Goal: Transaction & Acquisition: Purchase product/service

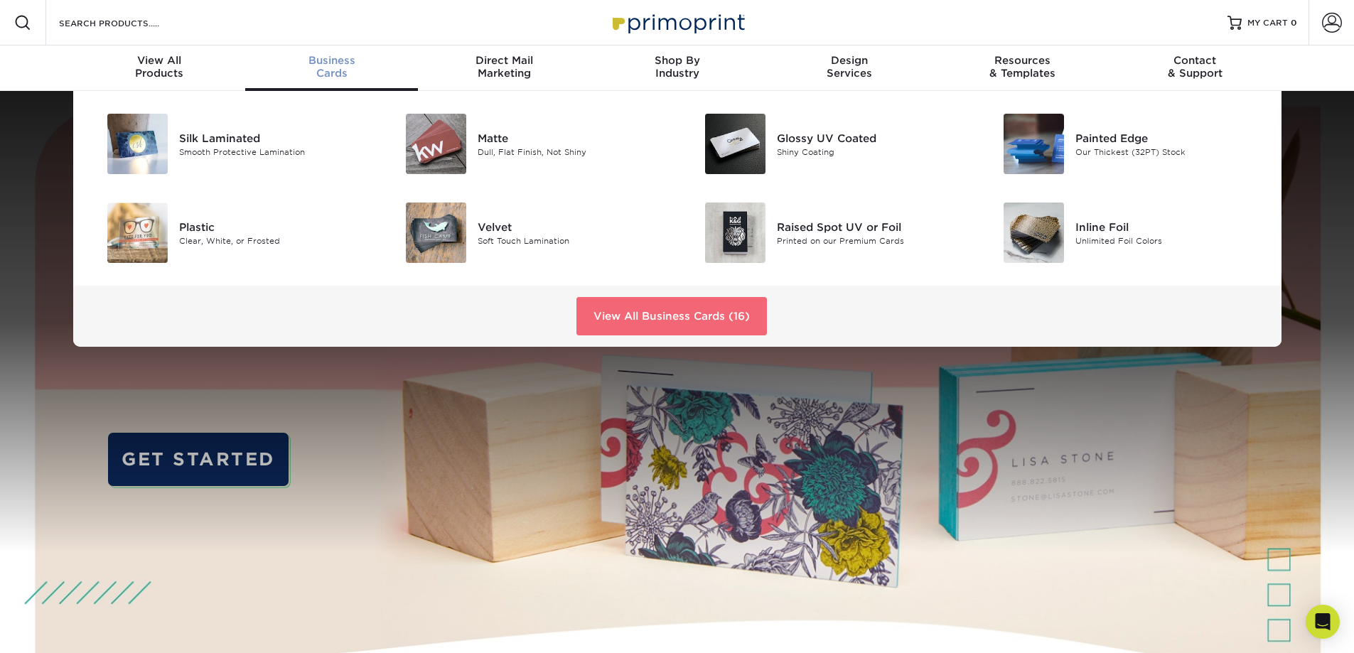
click at [686, 319] on link "View All Business Cards (16)" at bounding box center [671, 316] width 190 height 38
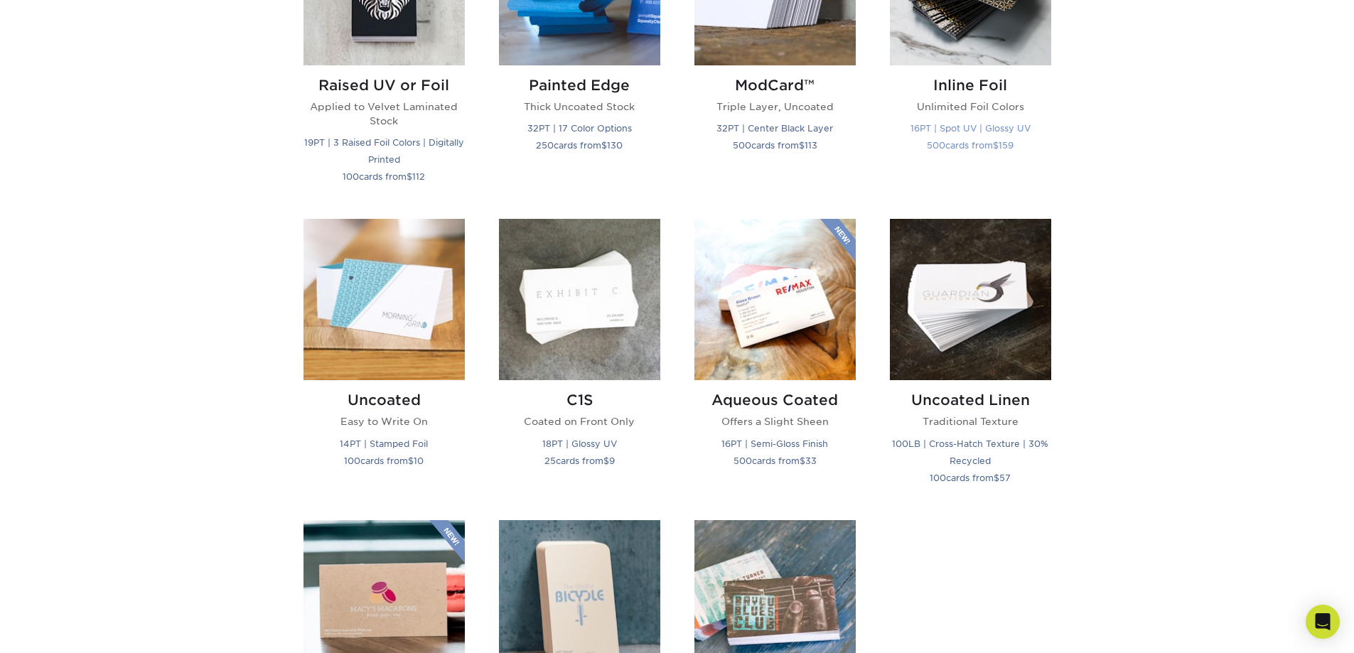
scroll to position [1208, 0]
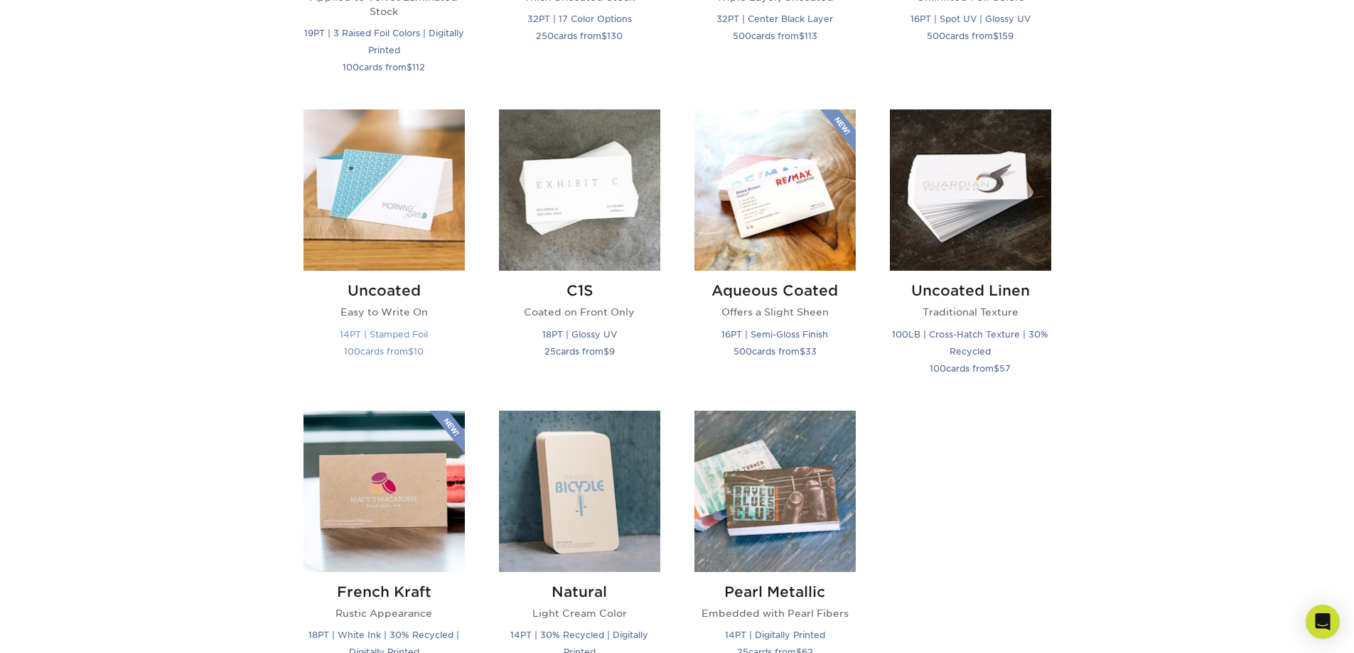
click at [421, 222] on img at bounding box center [383, 189] width 161 height 161
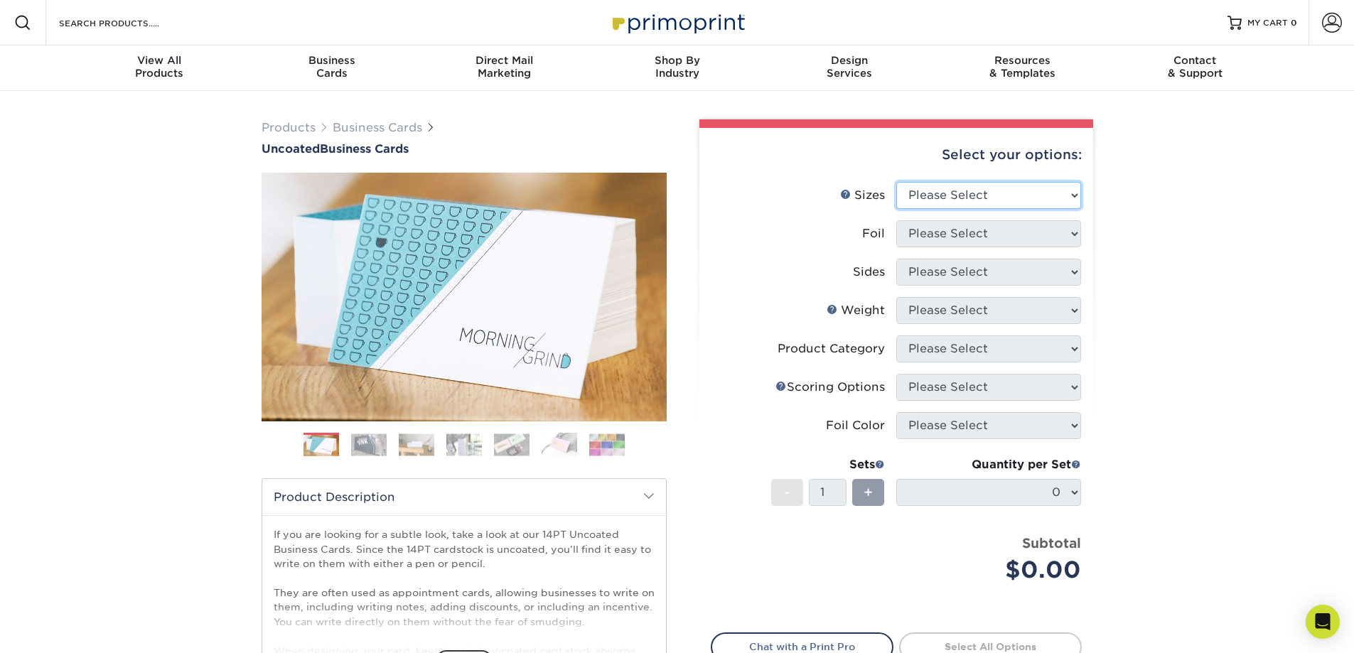
click at [1011, 191] on select "Please Select 1.5" x 3.5" - Mini 1.75" x 3.5" - Mini 2" x 3.5" - Standard 2" x …" at bounding box center [988, 195] width 185 height 27
select select "2.50x2.50"
click at [896, 182] on select "Please Select 1.5" x 3.5" - Mini 1.75" x 3.5" - Mini 2" x 3.5" - Standard 2" x …" at bounding box center [988, 195] width 185 height 27
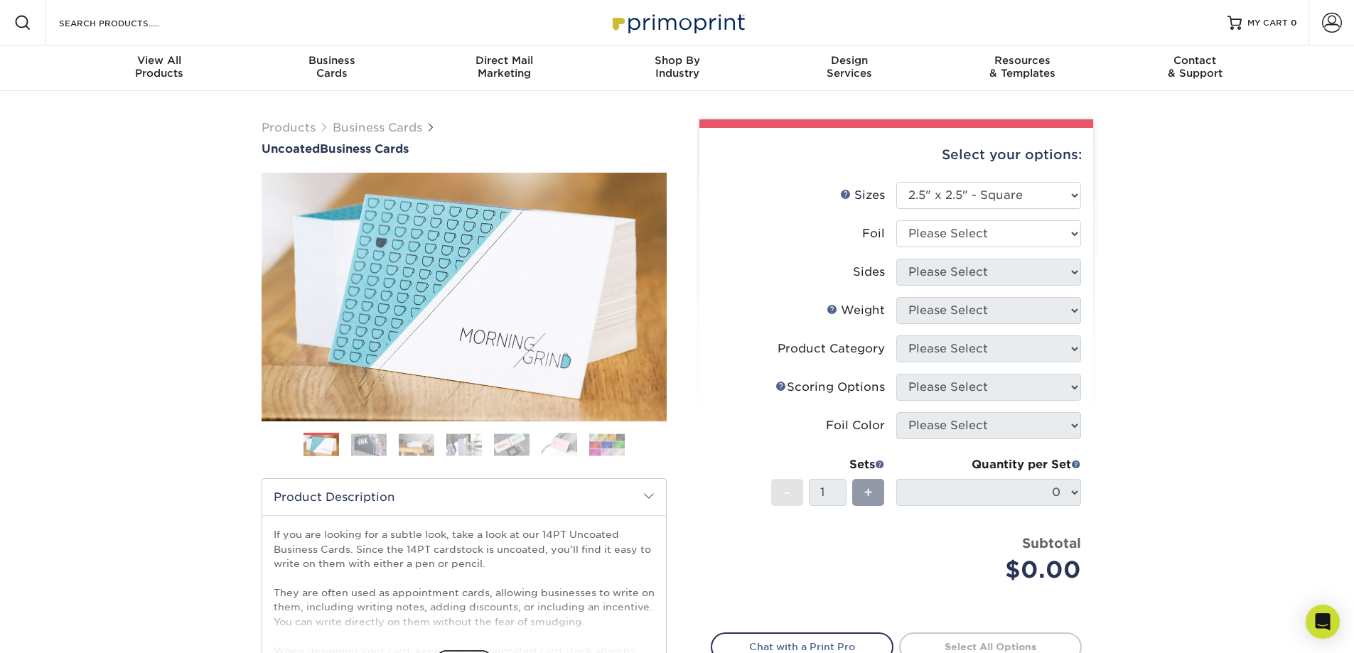
click at [1150, 312] on div "Products Business Cards Uncoated Business Cards Previous Next 100" at bounding box center [677, 470] width 1354 height 759
click at [1020, 236] on select "Please Select Yes No" at bounding box center [988, 233] width 185 height 27
select select "0"
click at [896, 220] on select "Please Select Yes No" at bounding box center [988, 233] width 185 height 27
click at [1006, 281] on select "Please Select Print Both Sides Print Front Only" at bounding box center [988, 272] width 185 height 27
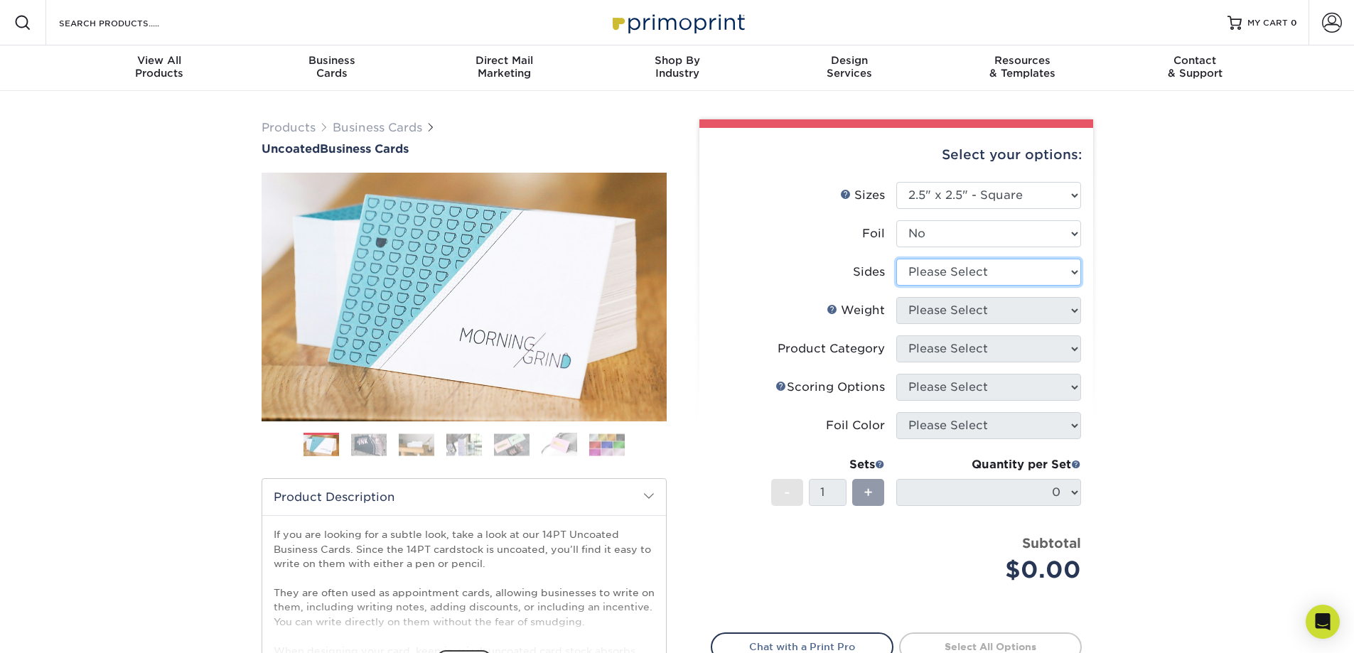
select select "32d3c223-f82c-492b-b915-ba065a00862f"
click at [896, 259] on select "Please Select Print Both Sides Print Front Only" at bounding box center [988, 272] width 185 height 27
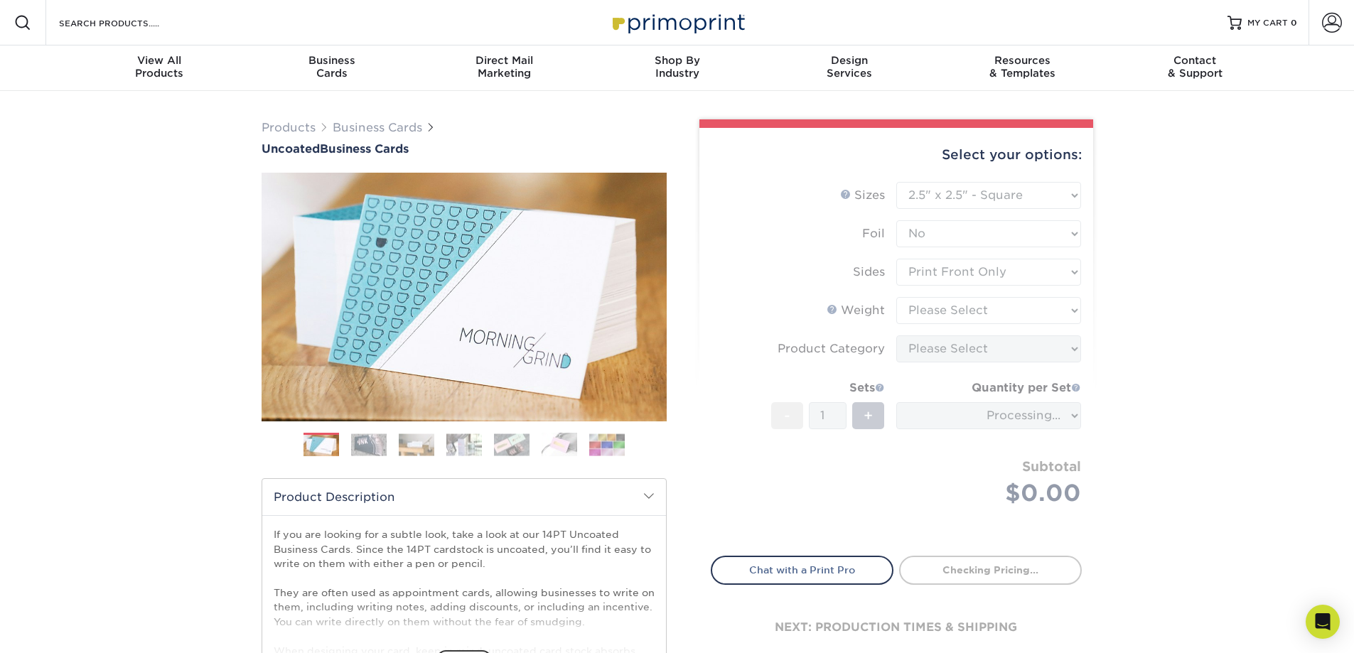
click at [1121, 329] on div "Products Business Cards Uncoated Business Cards Previous Next 100" at bounding box center [677, 470] width 1354 height 759
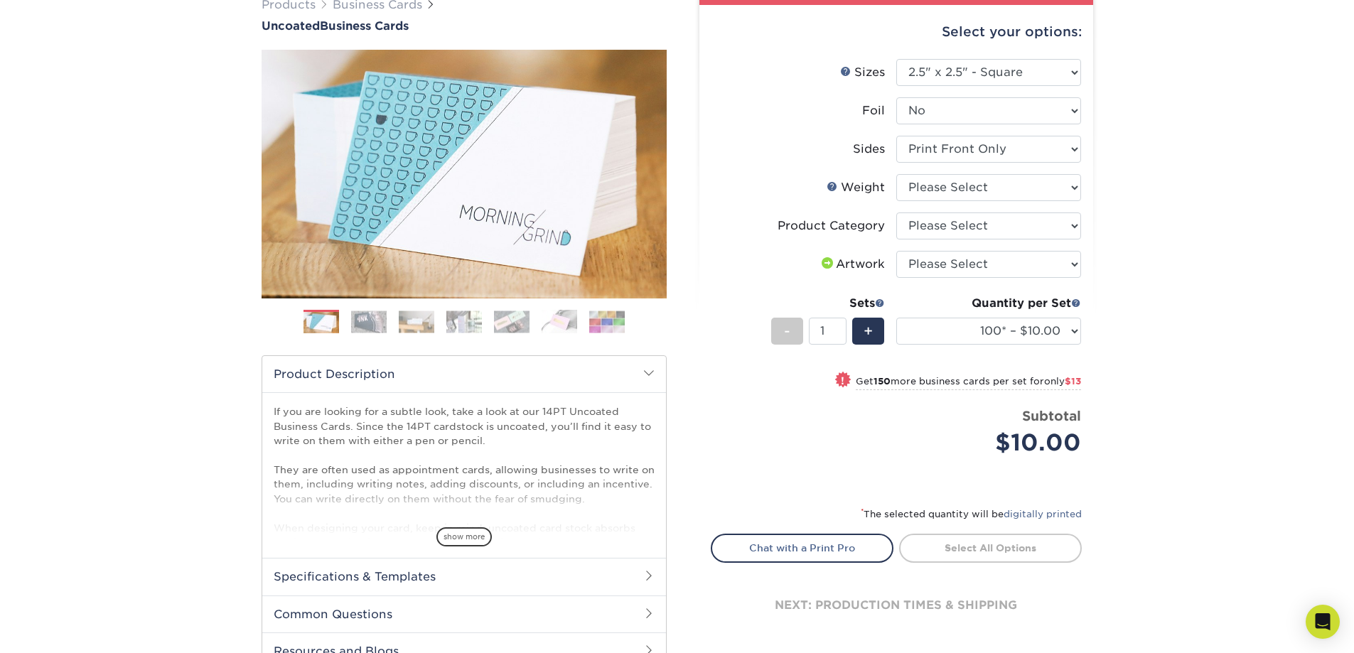
scroll to position [142, 0]
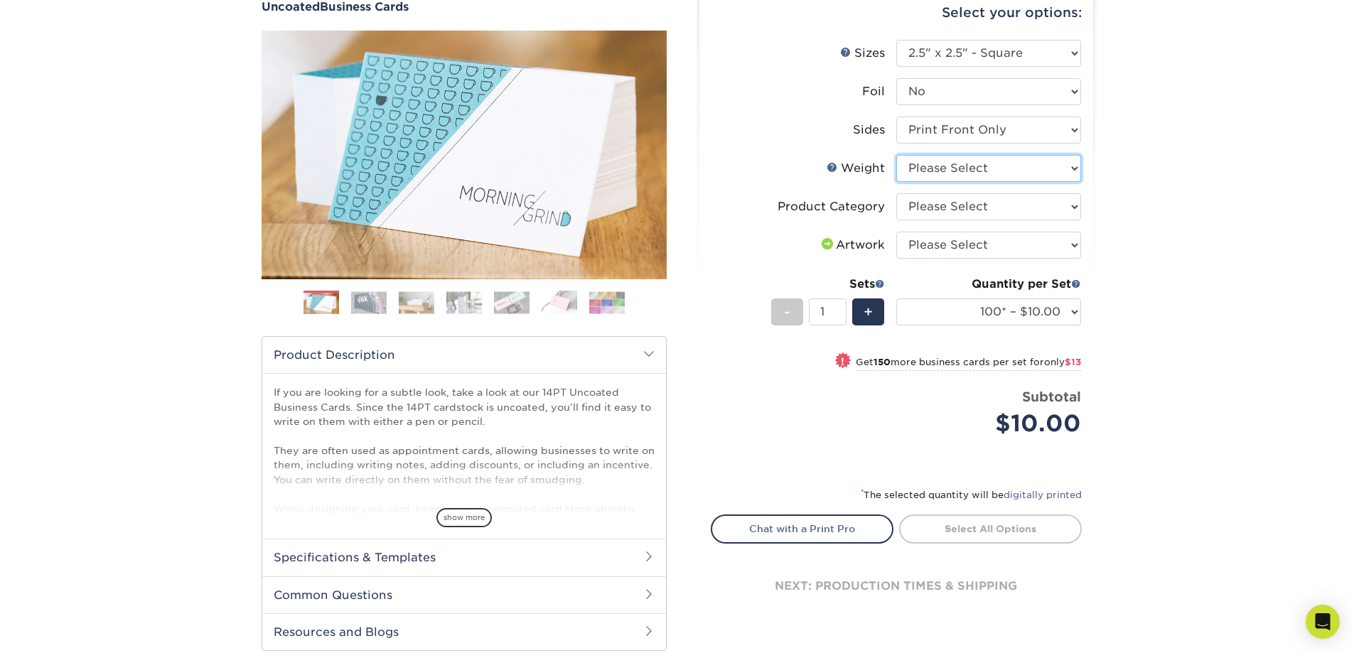
click at [958, 171] on select "Please Select 14PT Uncoated" at bounding box center [988, 168] width 185 height 27
select select "14PT Uncoated"
click at [896, 155] on select "Please Select 14PT Uncoated" at bounding box center [988, 168] width 185 height 27
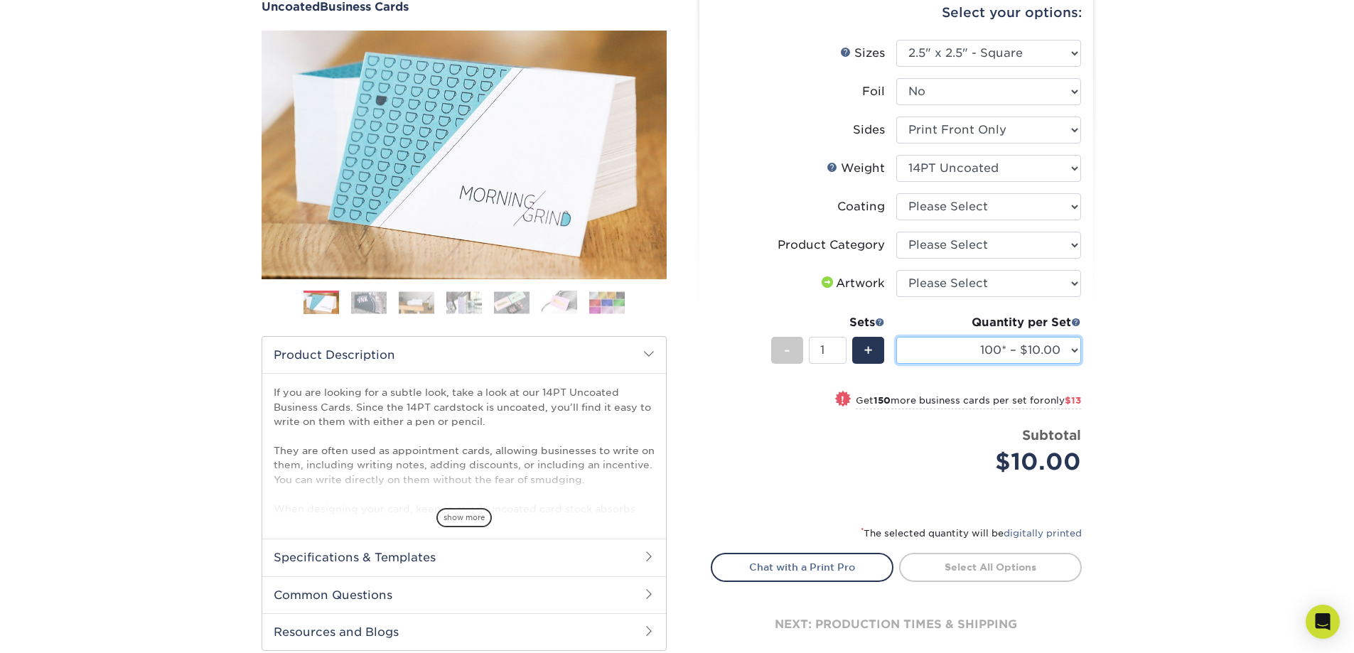
click at [1038, 356] on select "100* – $10.00 250* – $23.00 500 – $46.00 1000 – $57.00 2500 – $122.00 5000 – $1…" at bounding box center [988, 350] width 185 height 27
select select "500 – $46.00"
click at [896, 337] on select "100* – $10.00 250* – $23.00 500 – $46.00 1000 – $57.00 2500 – $122.00 5000 – $1…" at bounding box center [988, 350] width 185 height 27
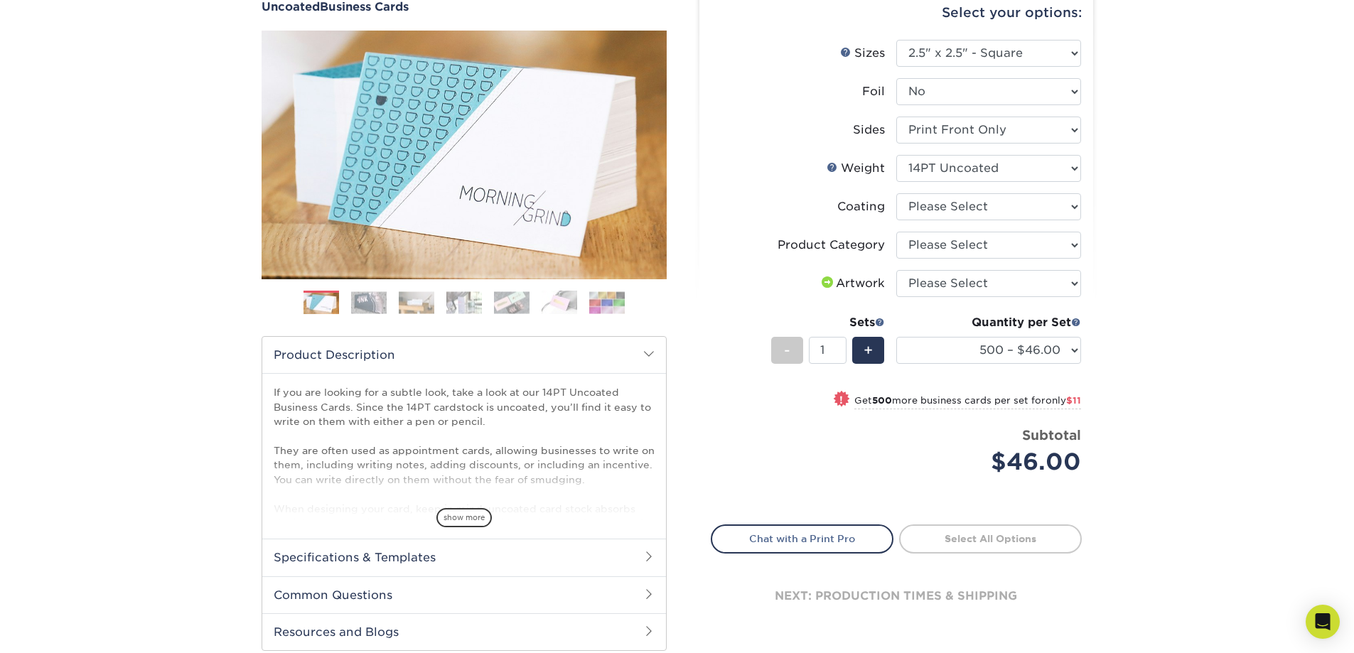
click at [1208, 401] on div "Products Business Cards Uncoated Business Cards Previous Next 100" at bounding box center [677, 328] width 1354 height 759
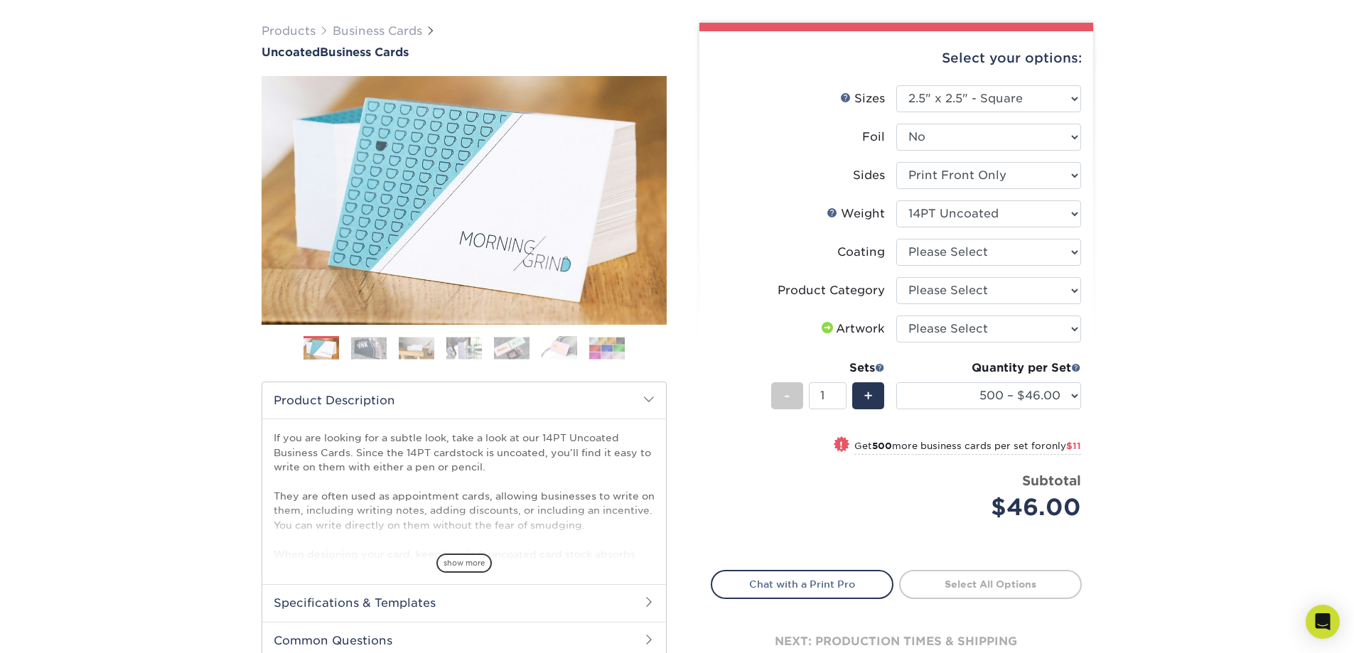
scroll to position [71, 0]
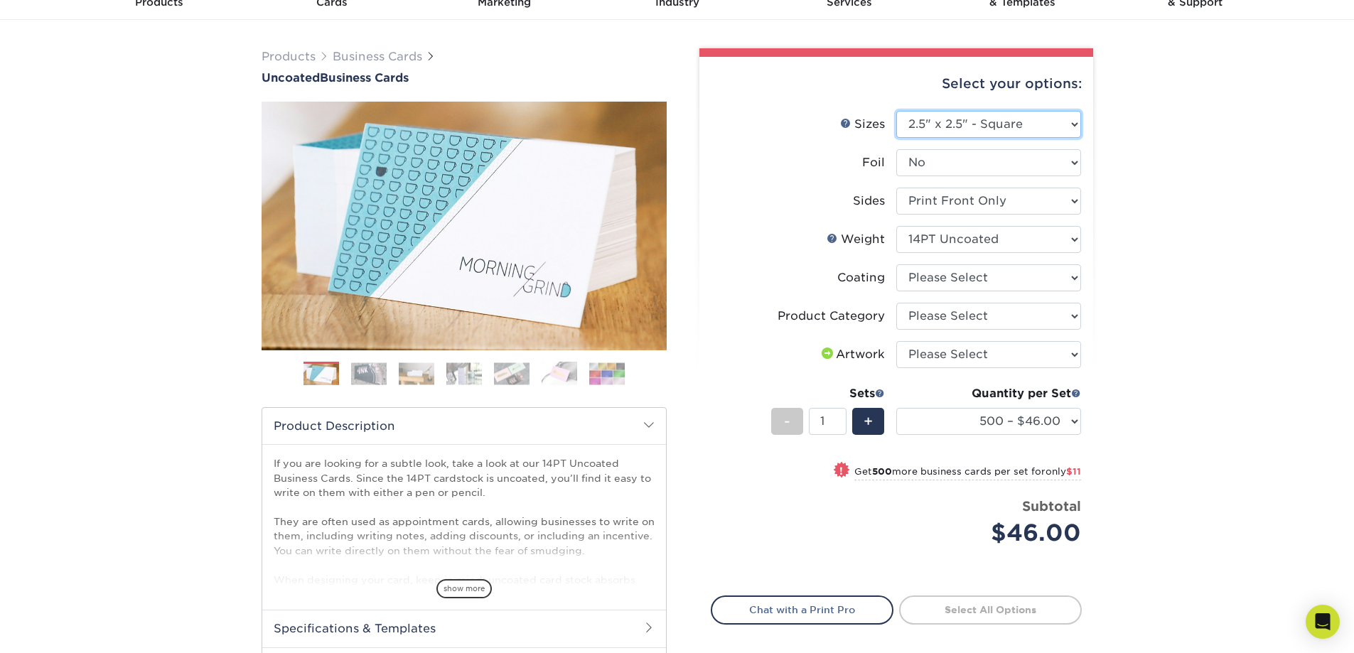
click at [1003, 117] on select "Please Select 1.5" x 3.5" - Mini 1.75" x 3.5" - Mini 2" x 3.5" - Standard 2" x …" at bounding box center [988, 124] width 185 height 27
select select "2.00x3.50"
click at [896, 111] on select "Please Select 1.5" x 3.5" - Mini 1.75" x 3.5" - Mini 2" x 3.5" - Standard 2" x …" at bounding box center [988, 124] width 185 height 27
select select
select select "-1"
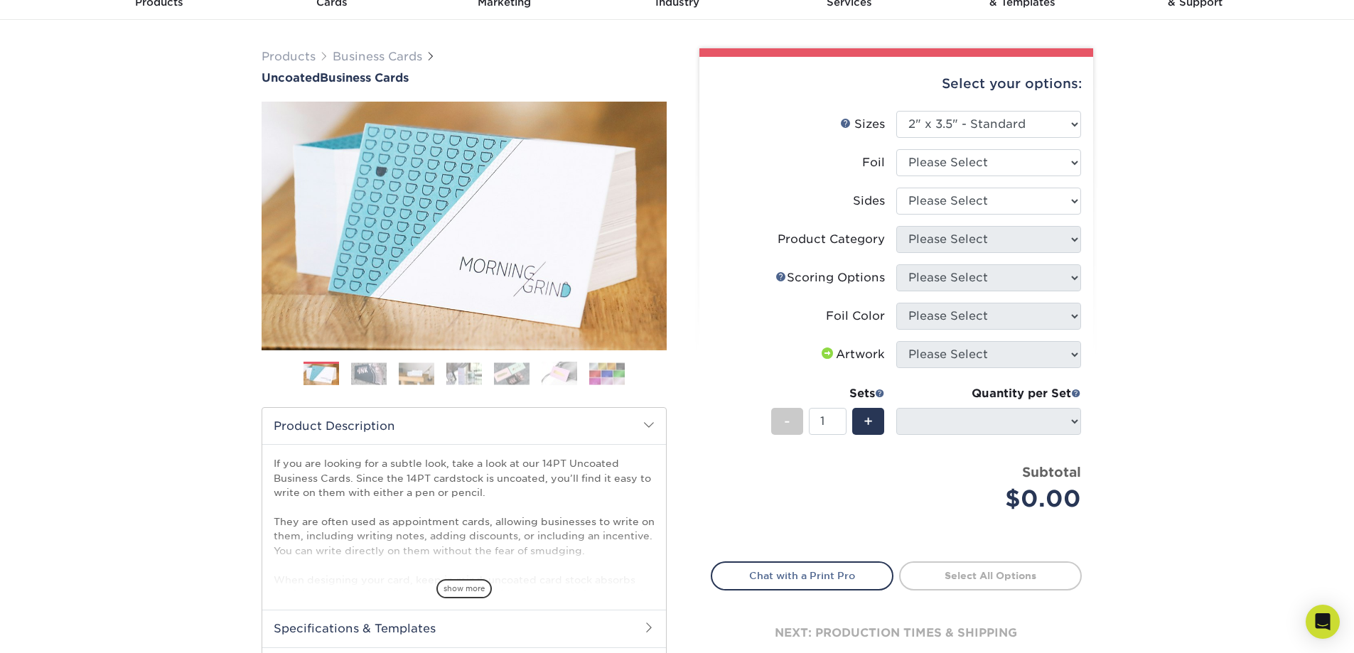
click at [1022, 181] on li "Foil Please Select Yes No" at bounding box center [896, 168] width 370 height 38
click at [1014, 163] on select "Please Select Yes No" at bounding box center [988, 162] width 185 height 27
select select "0"
click at [896, 149] on select "Please Select Yes No" at bounding box center [988, 162] width 185 height 27
select select
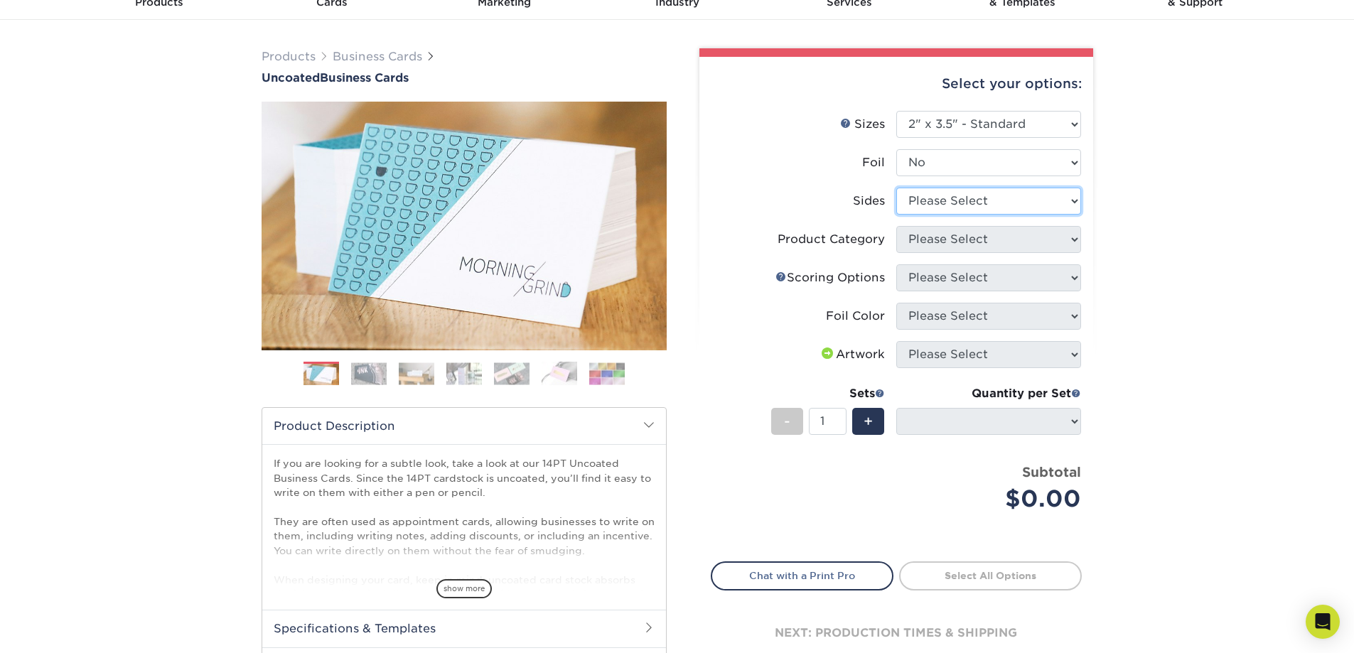
click at [998, 200] on select "Please Select Print Both Sides Print Front Only" at bounding box center [988, 201] width 185 height 27
select select "13abbda7-1d64-4f25-8bb2-c179b224825d"
click at [896, 188] on select "Please Select Print Both Sides Print Front Only" at bounding box center [988, 201] width 185 height 27
select select "-1"
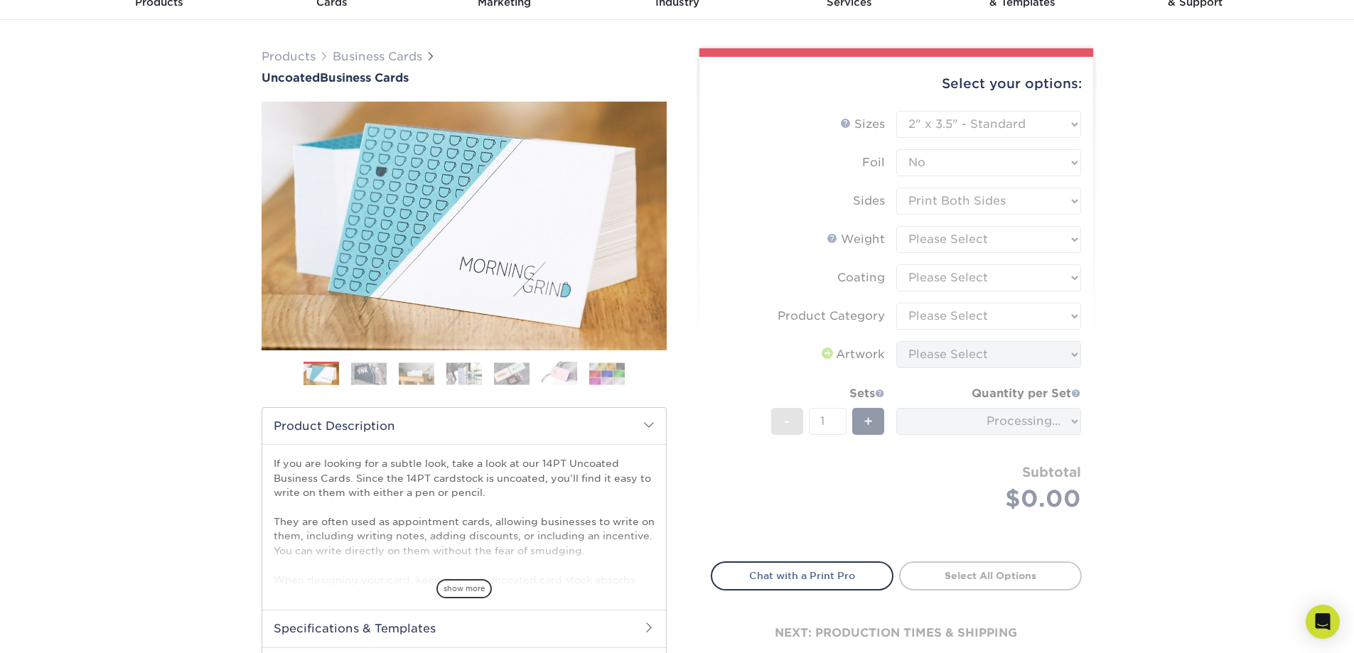
click at [986, 239] on form "Sizes Help Sizes Please Select 1.5" x 3.5" - Mini 1.75" x 3.5" - Mini 2" x 3.5"…" at bounding box center [896, 328] width 371 height 434
click at [985, 209] on form "Sizes Help Sizes Please Select 1.5" x 3.5" - Mini 1.75" x 3.5" - Mini 2" x 3.5"…" at bounding box center [896, 328] width 371 height 434
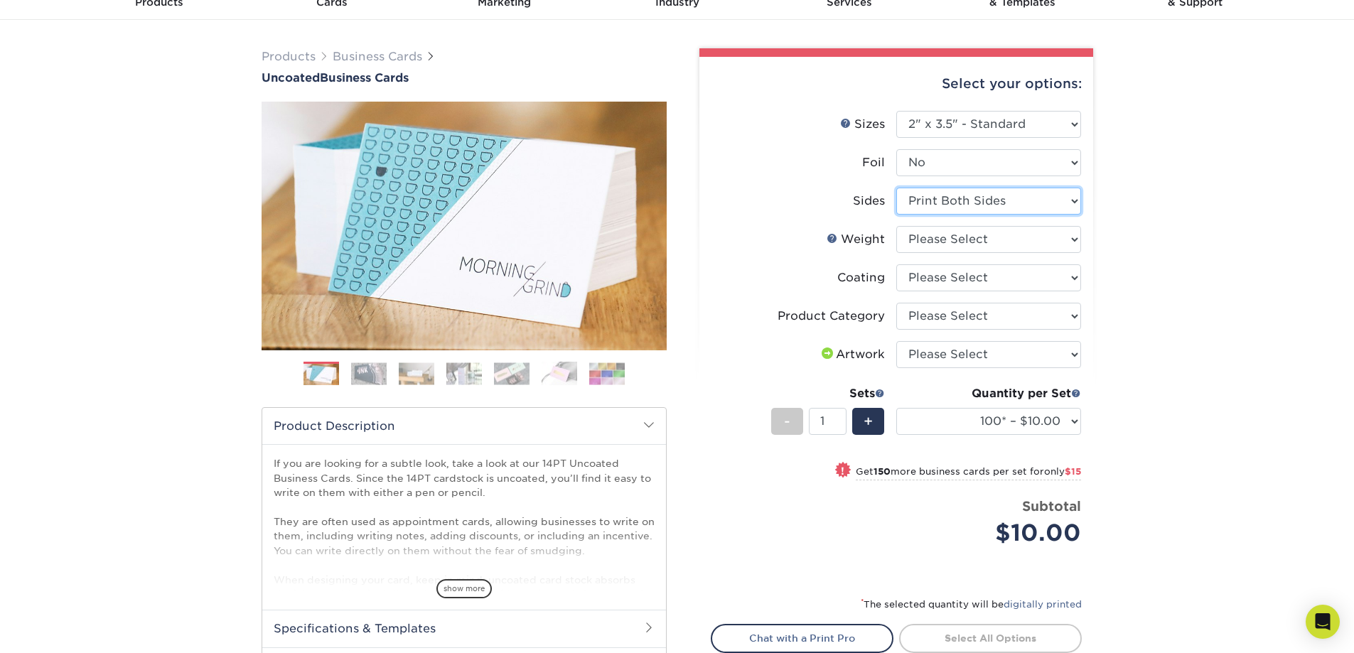
click at [984, 206] on select "Please Select Print Both Sides Print Front Only" at bounding box center [988, 201] width 185 height 27
select select "32d3c223-f82c-492b-b915-ba065a00862f"
click at [896, 188] on select "Please Select Print Both Sides Print Front Only" at bounding box center [988, 201] width 185 height 27
click at [1001, 416] on select "100* – $10.00 250* – $23.00 500 – $46.00 1000 – $57.00 2500 – $122.00 5000 – $1…" at bounding box center [988, 421] width 185 height 27
select select "500 – $46.00"
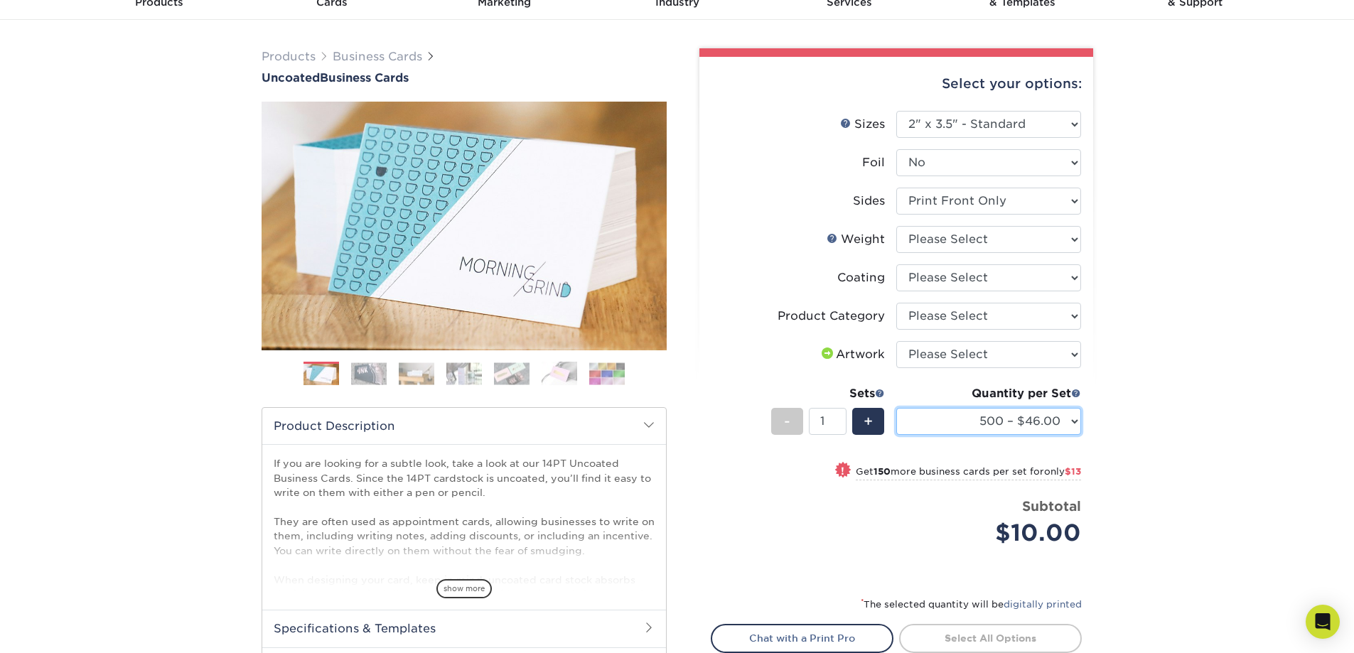
click at [896, 408] on select "100* – $10.00 250* – $23.00 500 – $46.00 1000 – $57.00 2500 – $122.00 5000 – $1…" at bounding box center [988, 421] width 185 height 27
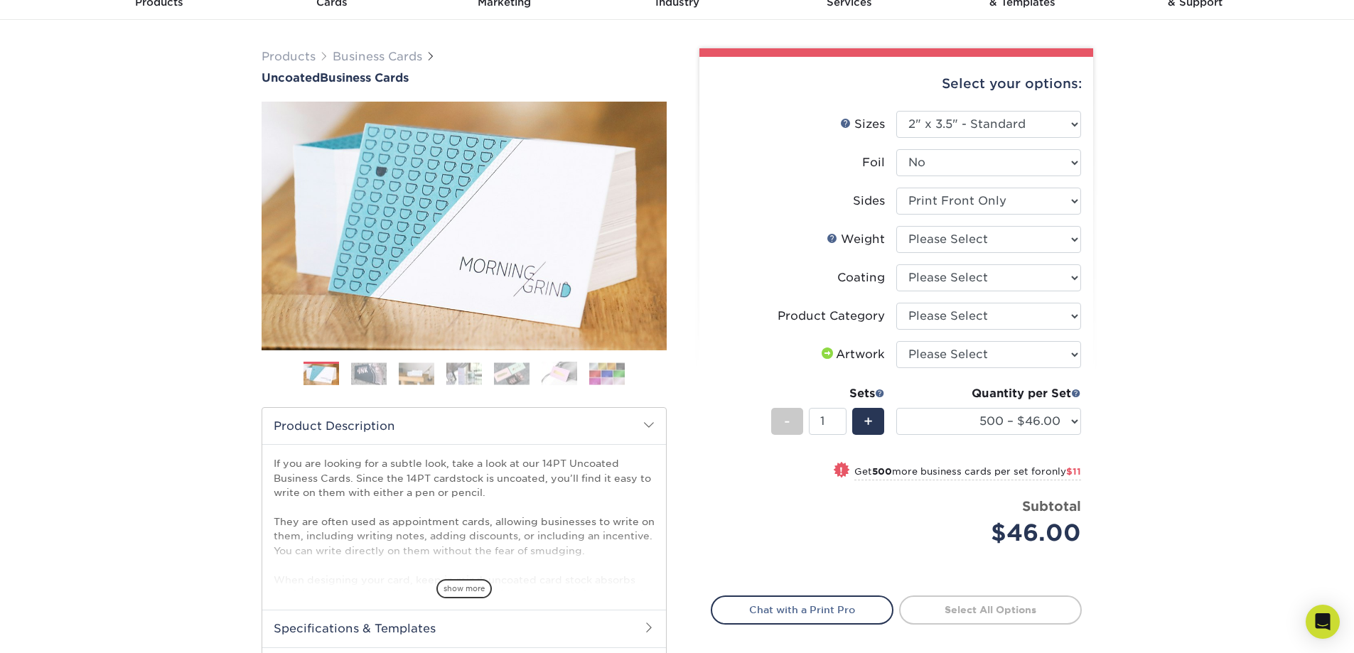
click at [1170, 298] on div "Products Business Cards Uncoated Business Cards Previous Next 100" at bounding box center [677, 399] width 1354 height 759
click at [1021, 228] on select "Please Select 14PT Uncoated" at bounding box center [988, 239] width 185 height 27
select select "14PT Uncoated"
click at [896, 226] on select "Please Select 14PT Uncoated" at bounding box center [988, 239] width 185 height 27
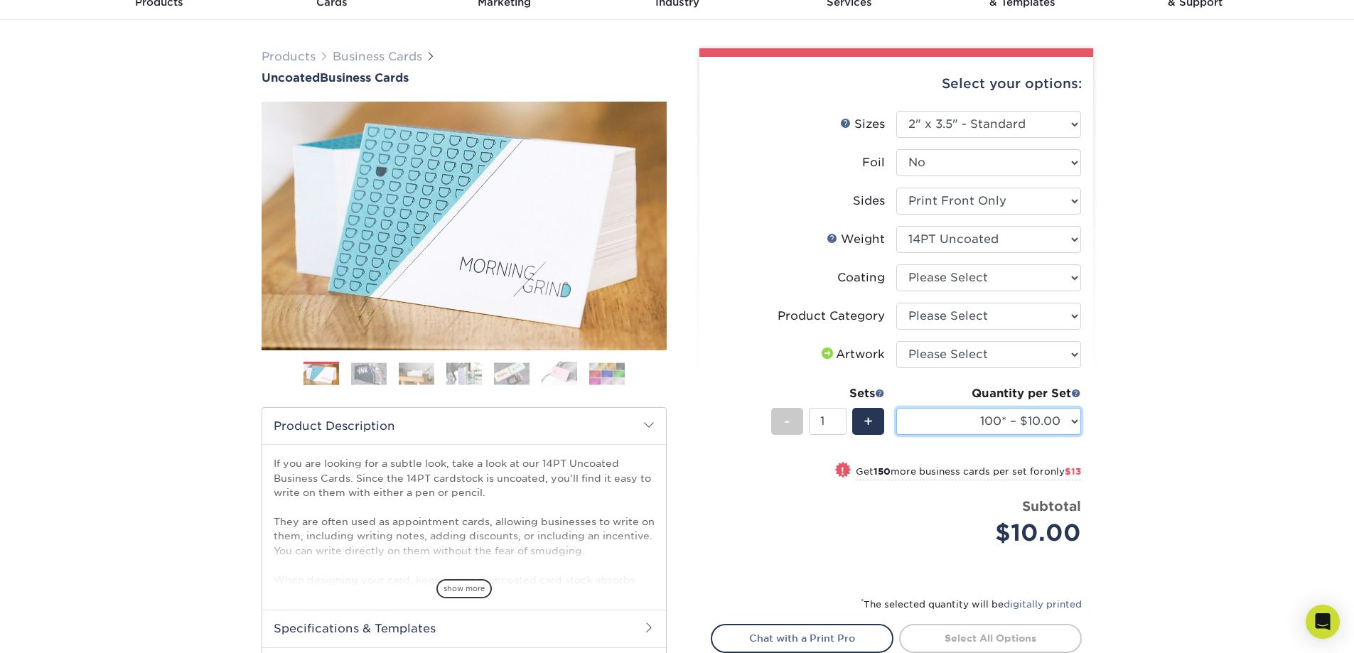
click at [1062, 425] on select "100* – $10.00 250* – $23.00 500 – $46.00 1000 – $57.00 2500 – $122.00 5000 – $1…" at bounding box center [988, 421] width 185 height 27
select select "500 – $46.00"
click at [896, 408] on select "100* – $10.00 250* – $23.00 500 – $46.00 1000 – $57.00 2500 – $122.00 5000 – $1…" at bounding box center [988, 421] width 185 height 27
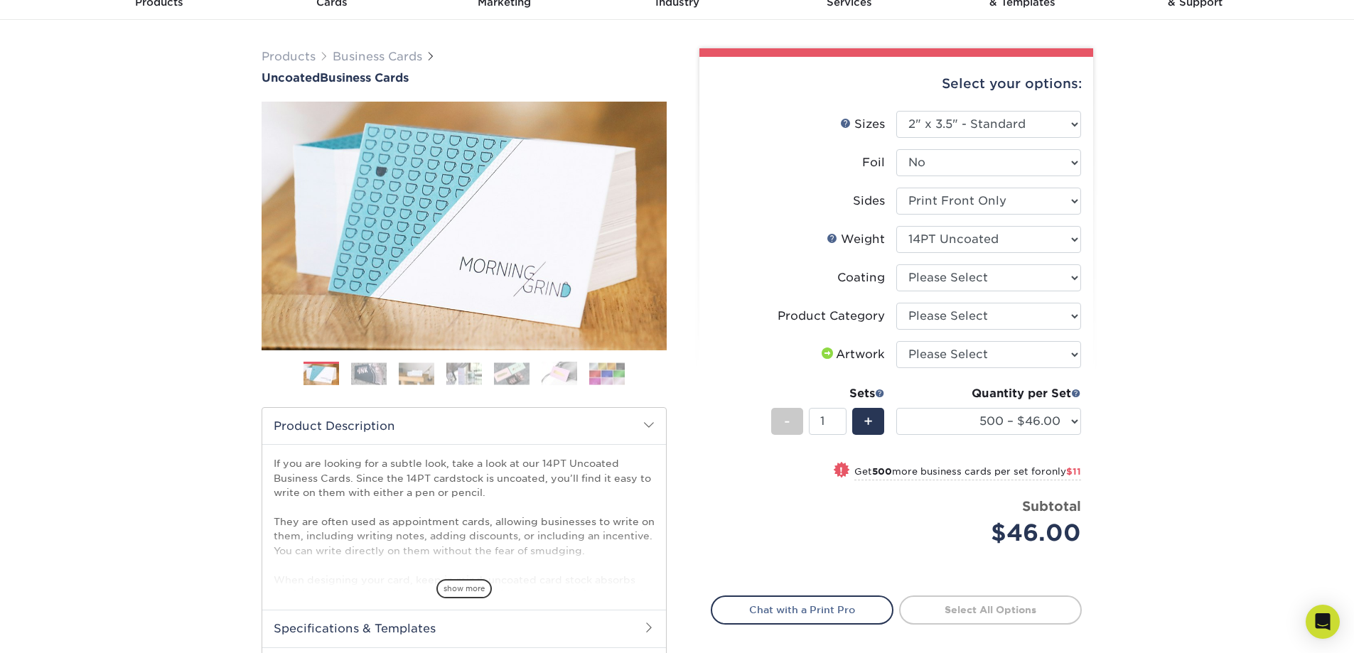
click at [1175, 216] on div "Products Business Cards Uncoated Business Cards Previous Next 100" at bounding box center [677, 399] width 1354 height 759
click at [994, 200] on select "Please Select Print Both Sides Print Front Only" at bounding box center [988, 201] width 185 height 27
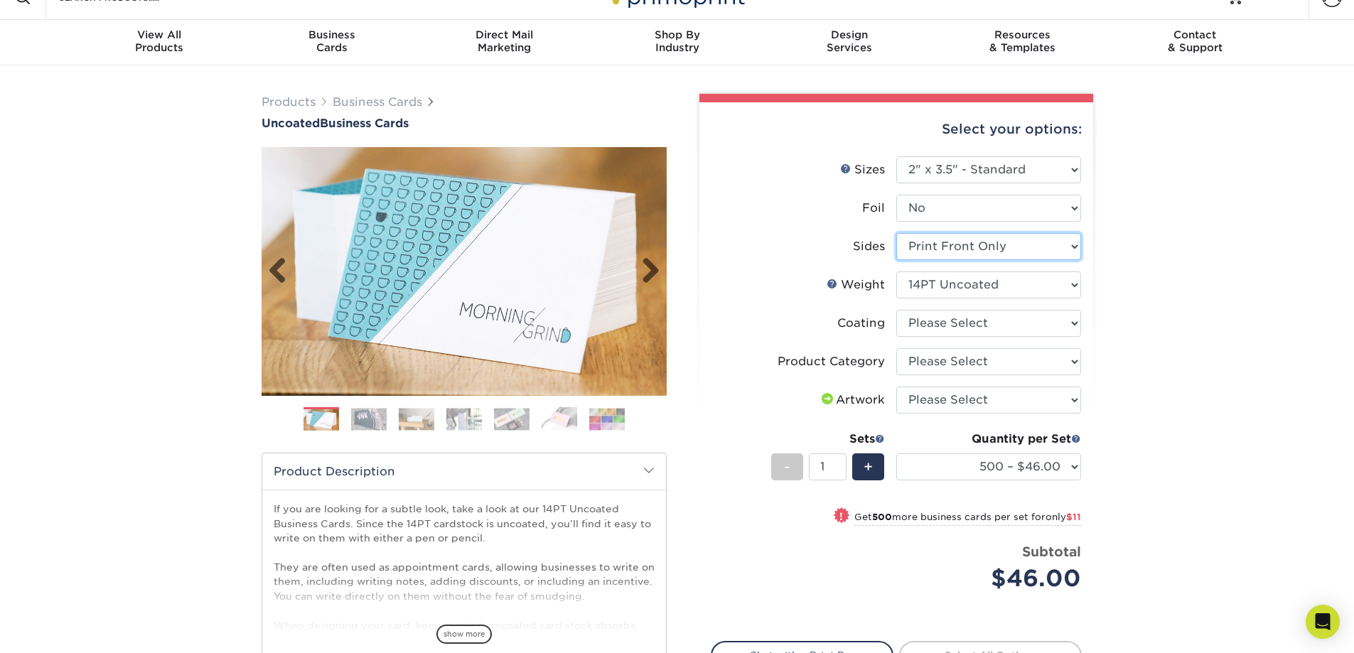
scroll to position [0, 0]
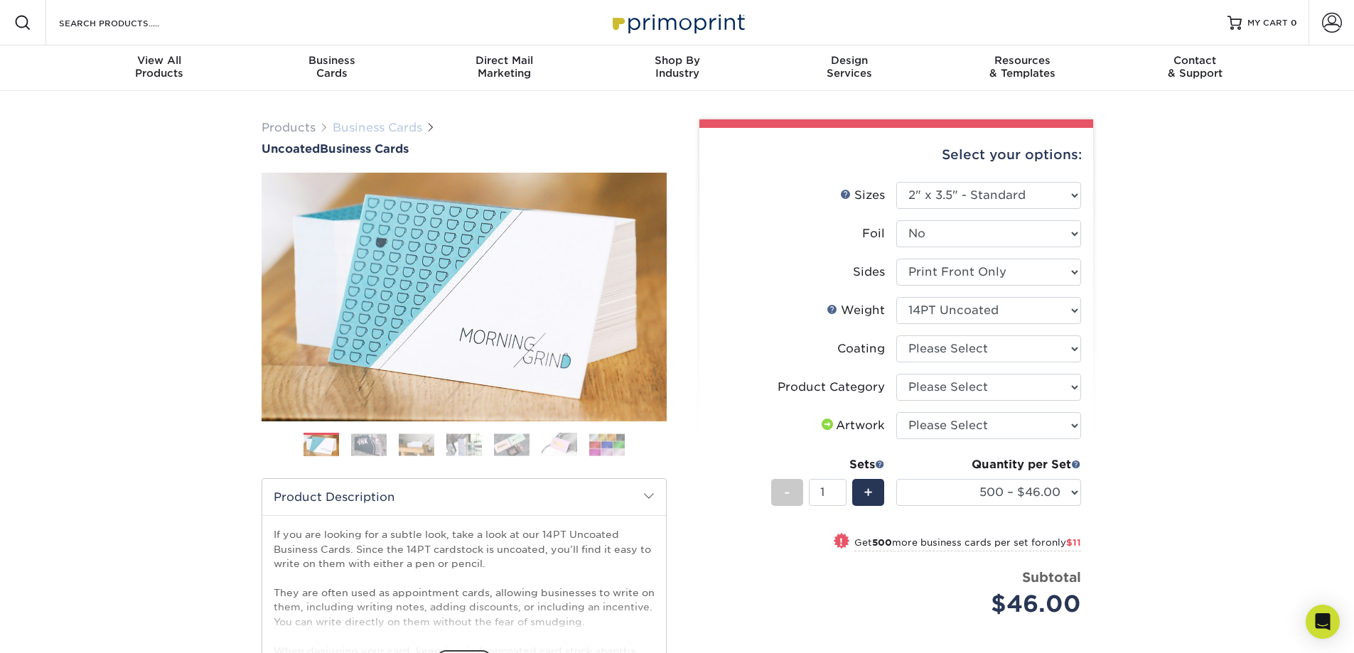
click at [391, 126] on link "Business Cards" at bounding box center [378, 128] width 90 height 14
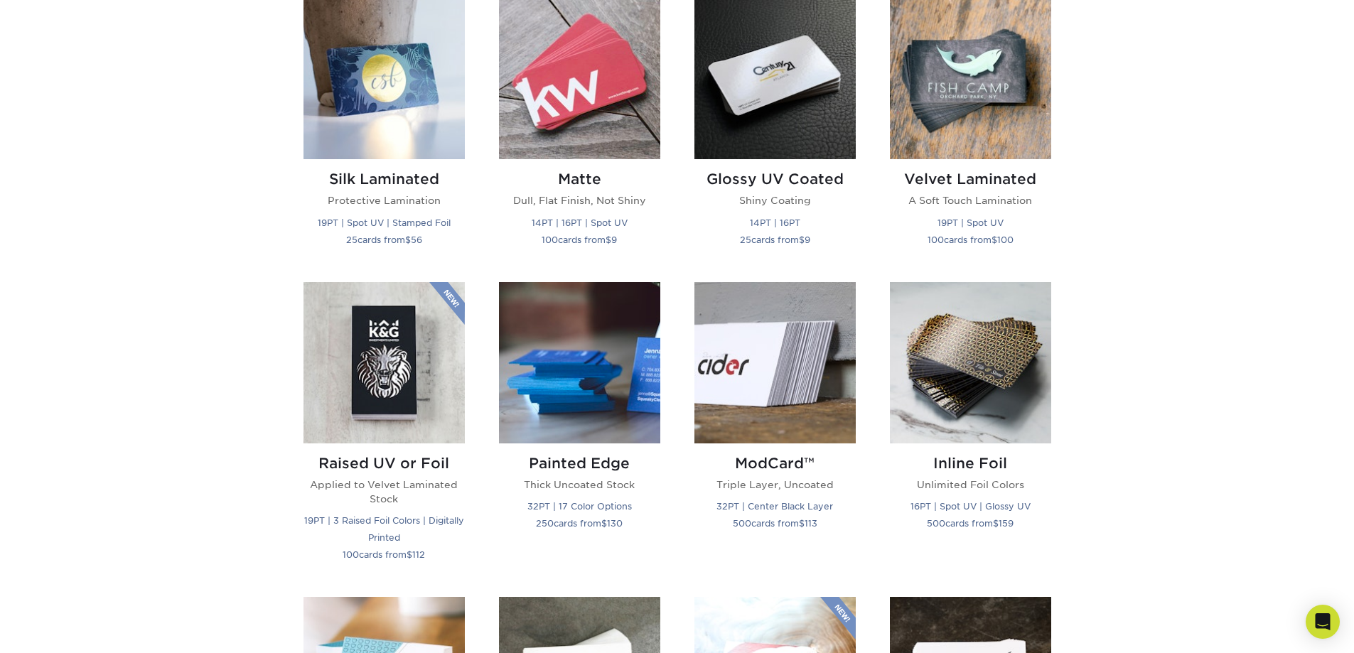
scroll to position [711, 0]
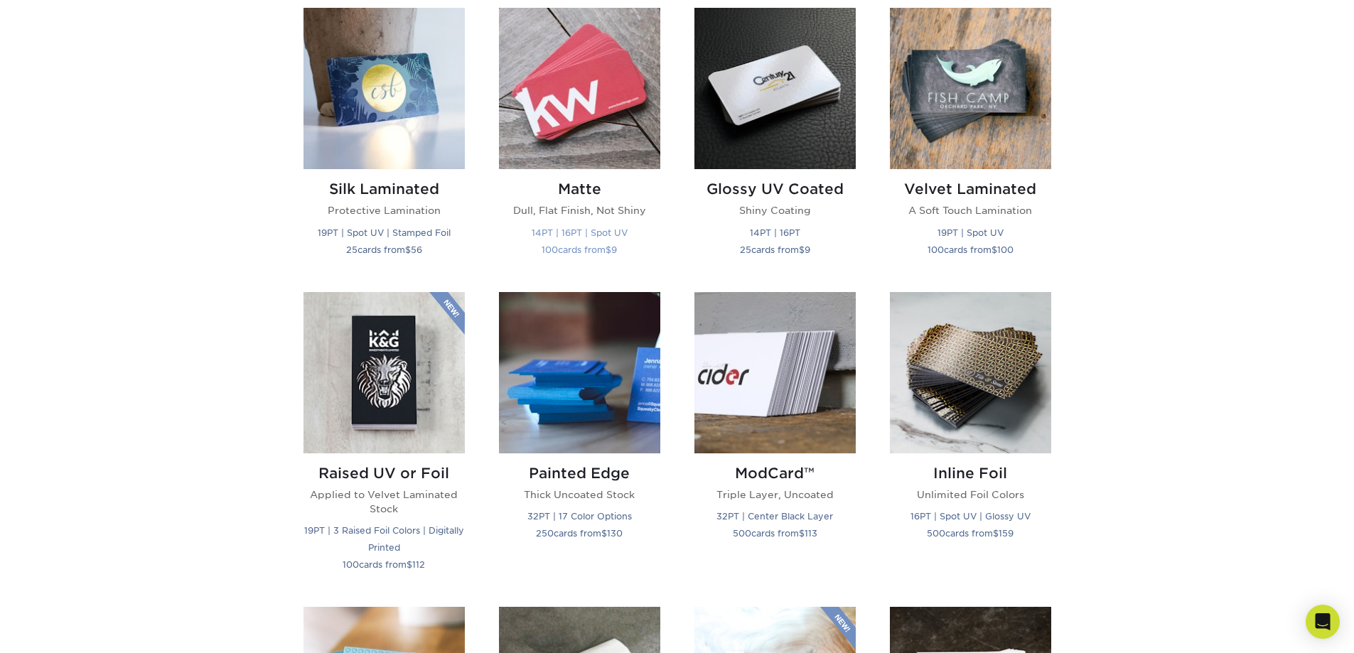
click at [618, 108] on img at bounding box center [579, 88] width 161 height 161
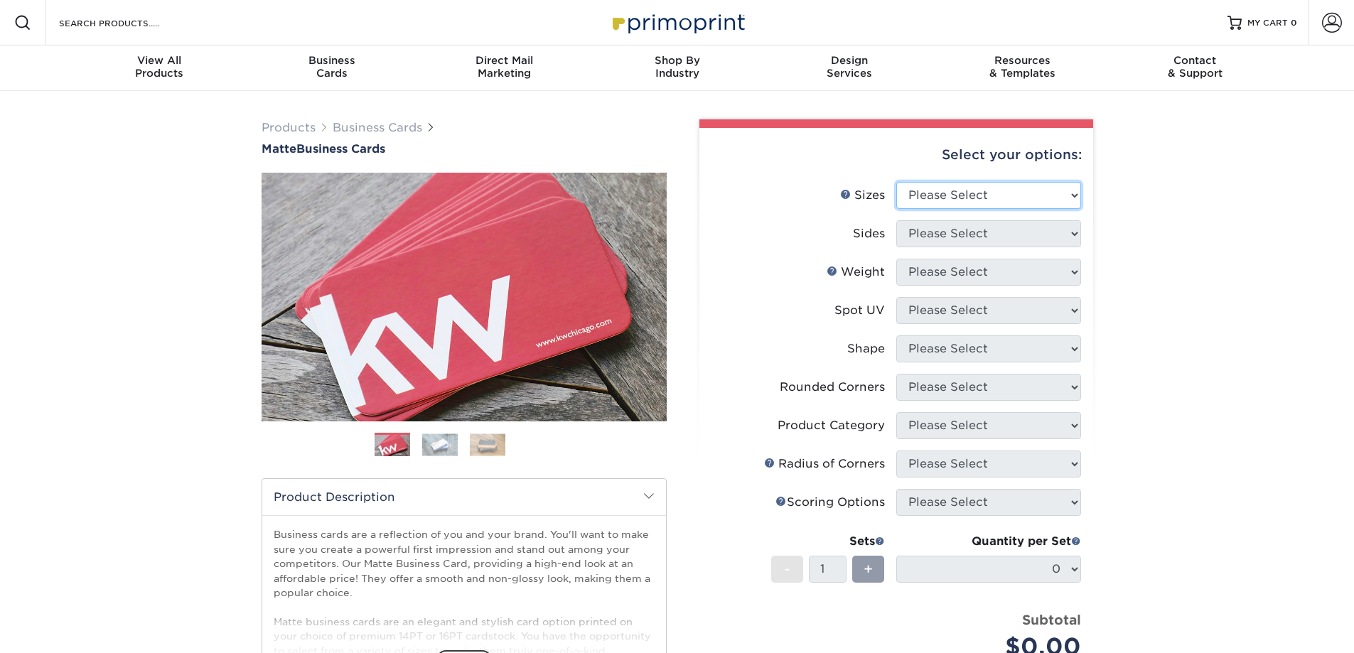
click at [983, 203] on select "Please Select 1.5" x 3.5" - Mini 1.75" x 3.5" - Mini 2" x 2" - Square 2" x 3" -…" at bounding box center [988, 195] width 185 height 27
select select "2.00x3.00"
click at [896, 182] on select "Please Select 1.5" x 3.5" - Mini 1.75" x 3.5" - Mini 2" x 2" - Square 2" x 3" -…" at bounding box center [988, 195] width 185 height 27
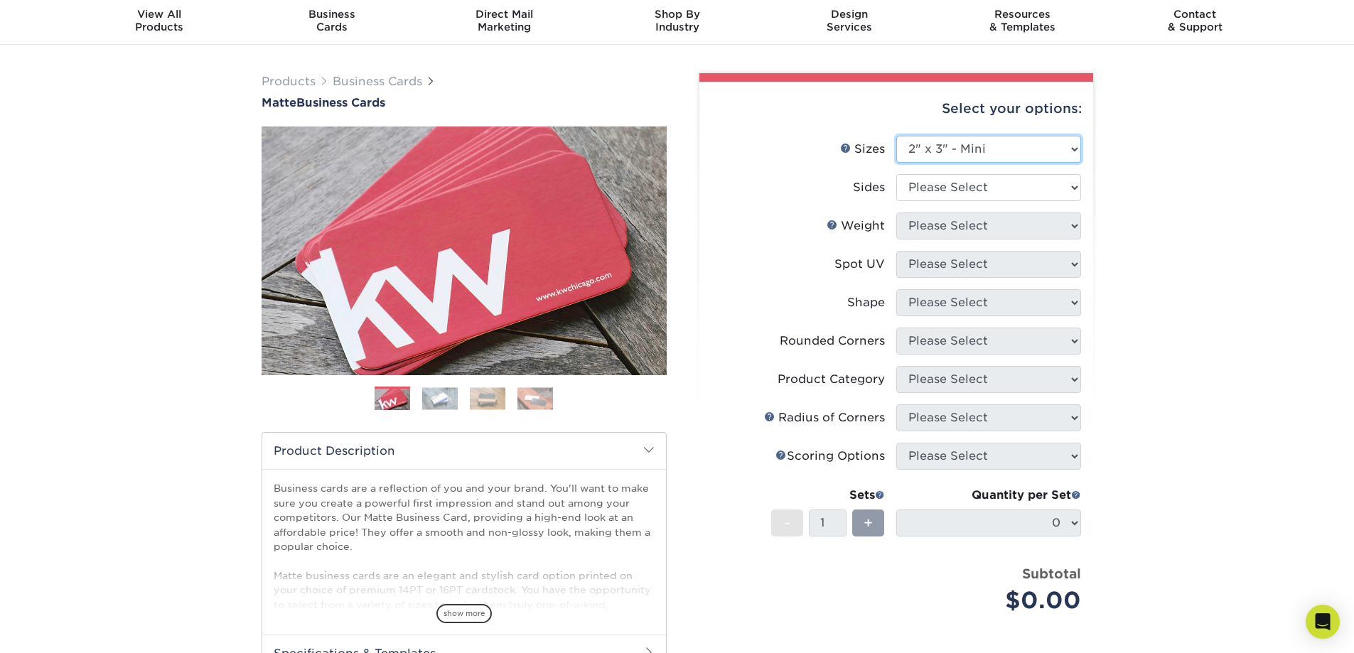
scroll to position [71, 0]
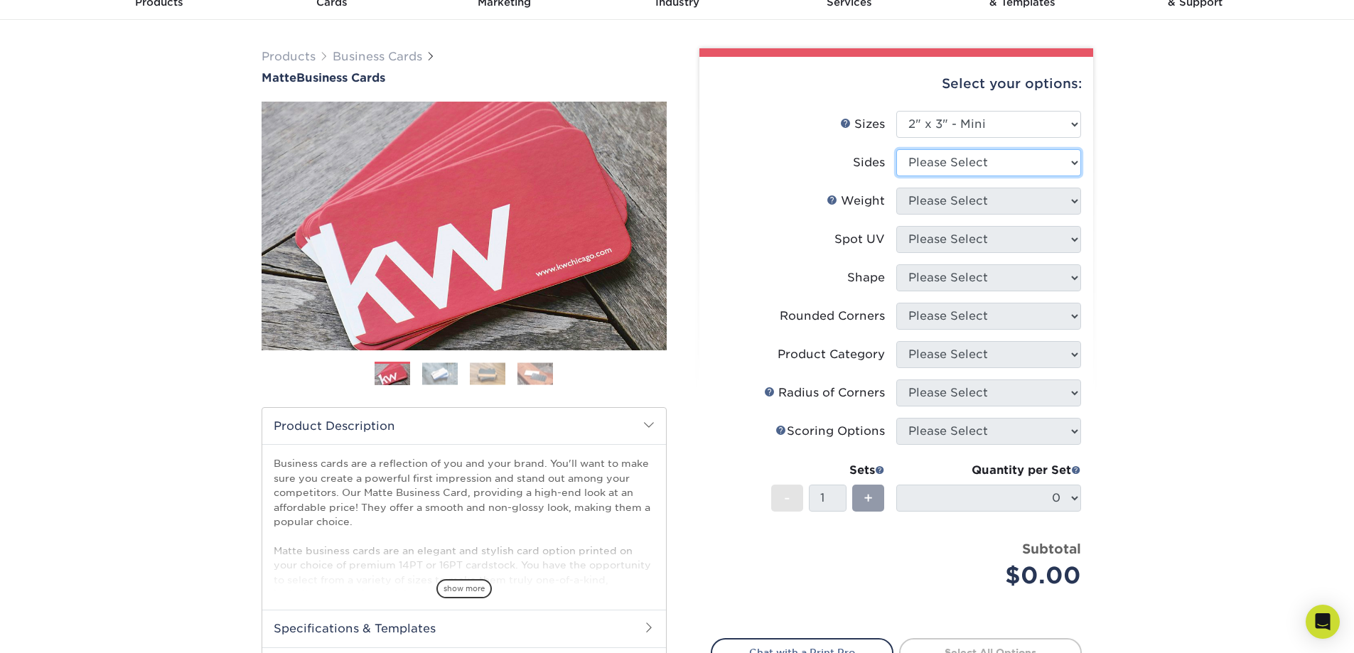
click at [1002, 164] on select "Please Select Print Both Sides Print Front Only" at bounding box center [988, 162] width 185 height 27
select select "32d3c223-f82c-492b-b915-ba065a00862f"
click at [896, 149] on select "Please Select Print Both Sides Print Front Only" at bounding box center [988, 162] width 185 height 27
click at [989, 195] on select "Please Select 14PT 16PT" at bounding box center [988, 201] width 185 height 27
select select "14PT"
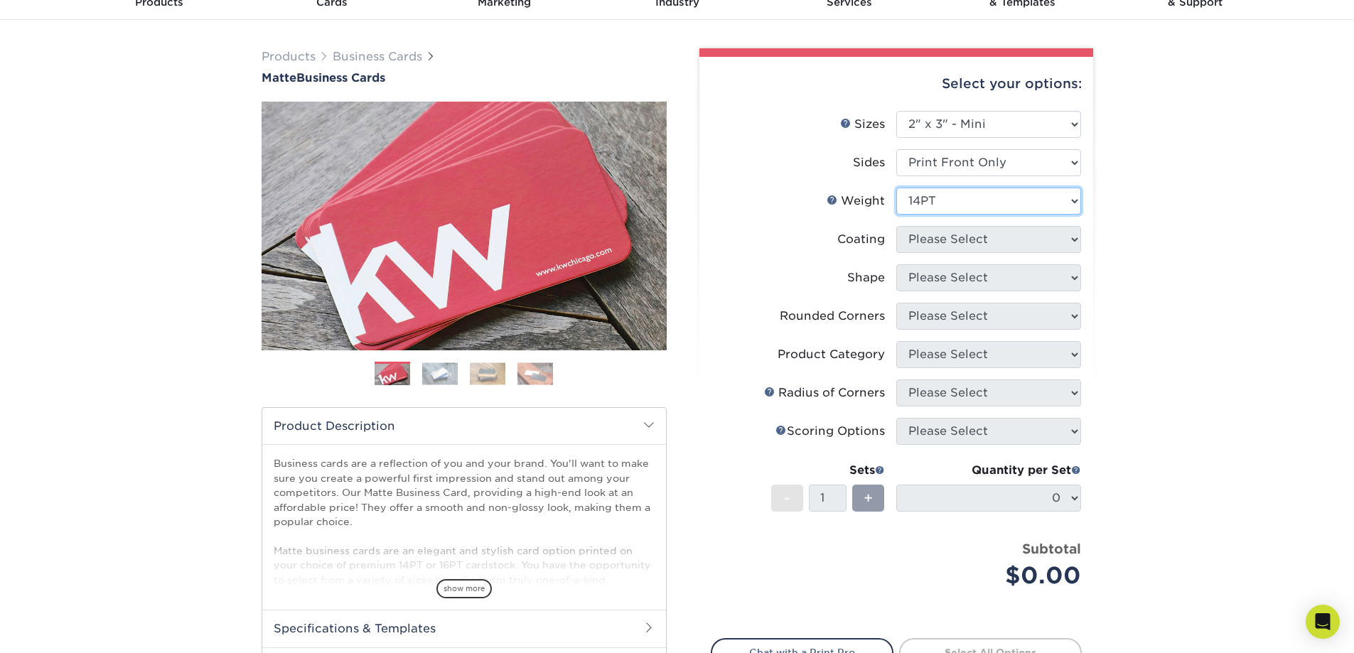
click at [896, 188] on select "Please Select 14PT 16PT" at bounding box center [988, 201] width 185 height 27
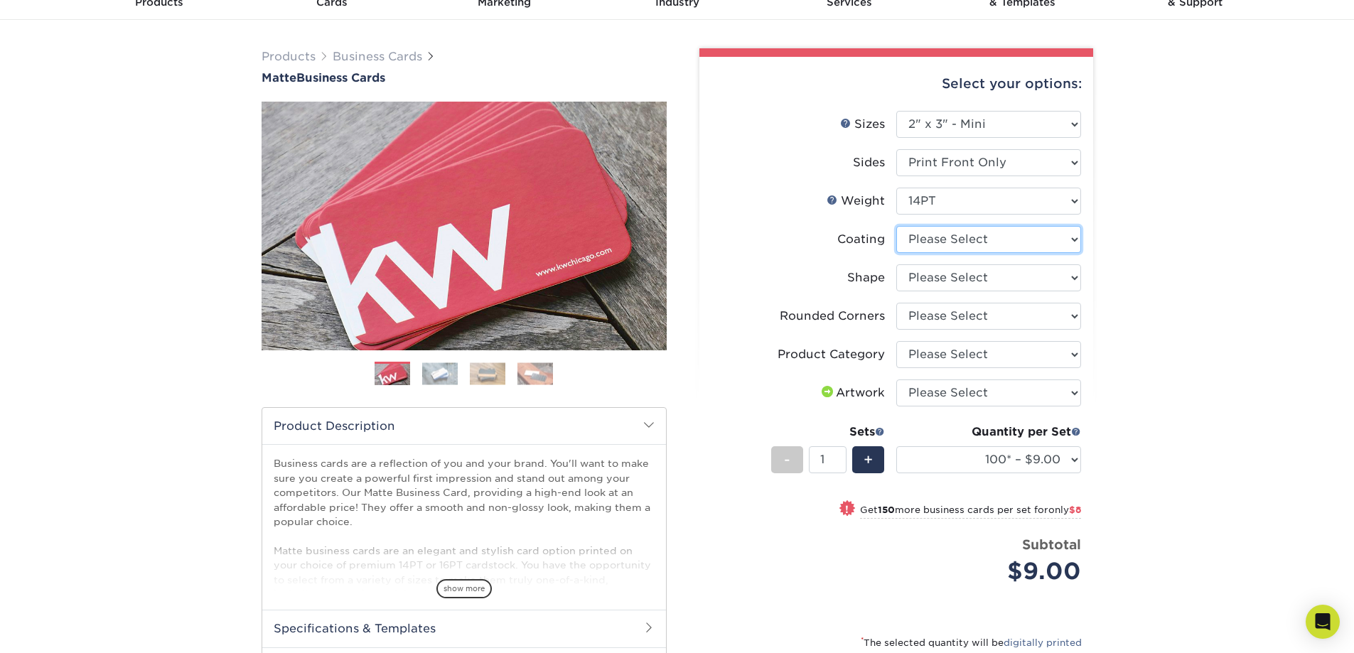
click at [985, 241] on select at bounding box center [988, 239] width 185 height 27
select select "121bb7b5-3b4d-429f-bd8d-bbf80e953313"
click at [896, 226] on select at bounding box center [988, 239] width 185 height 27
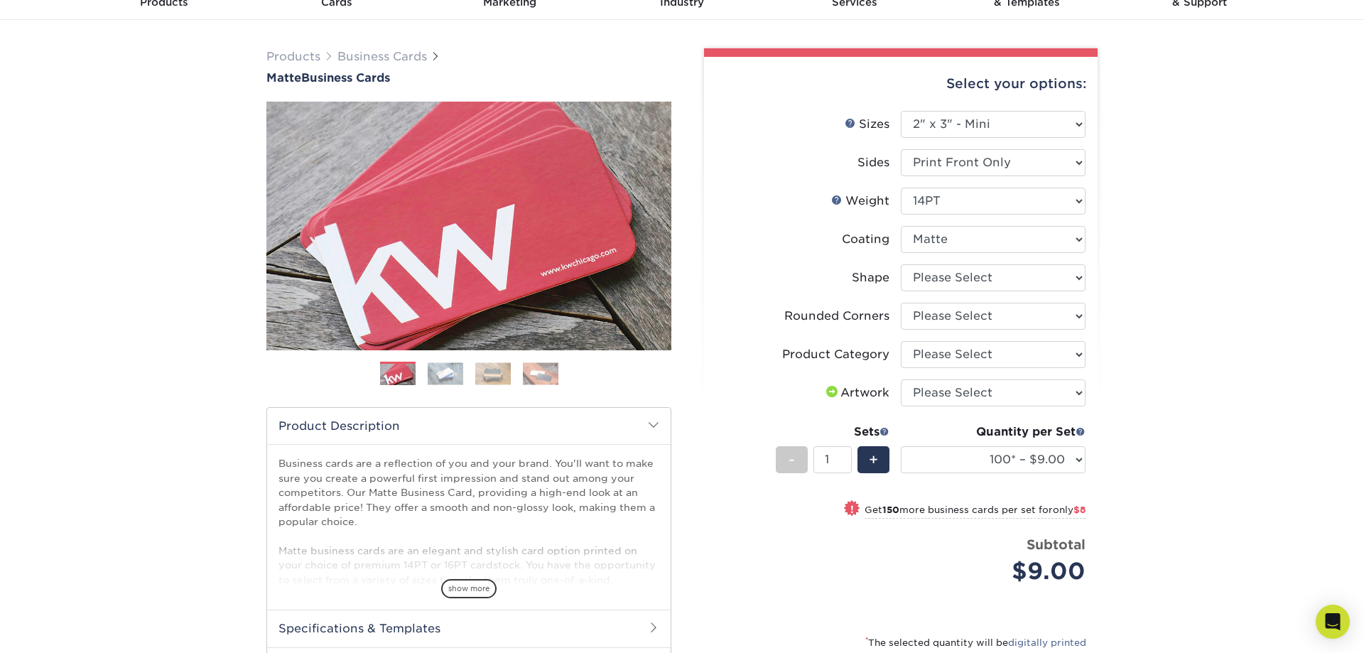
select select "-1"
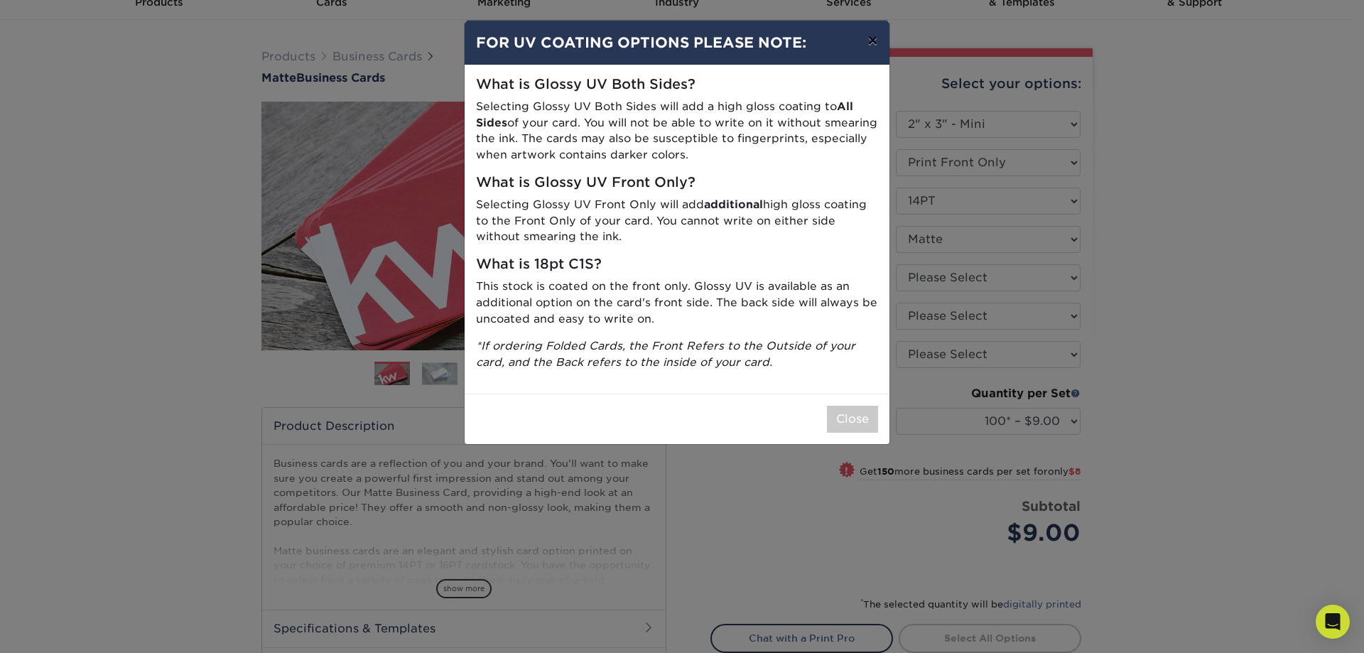
click at [880, 38] on button "×" at bounding box center [872, 41] width 33 height 40
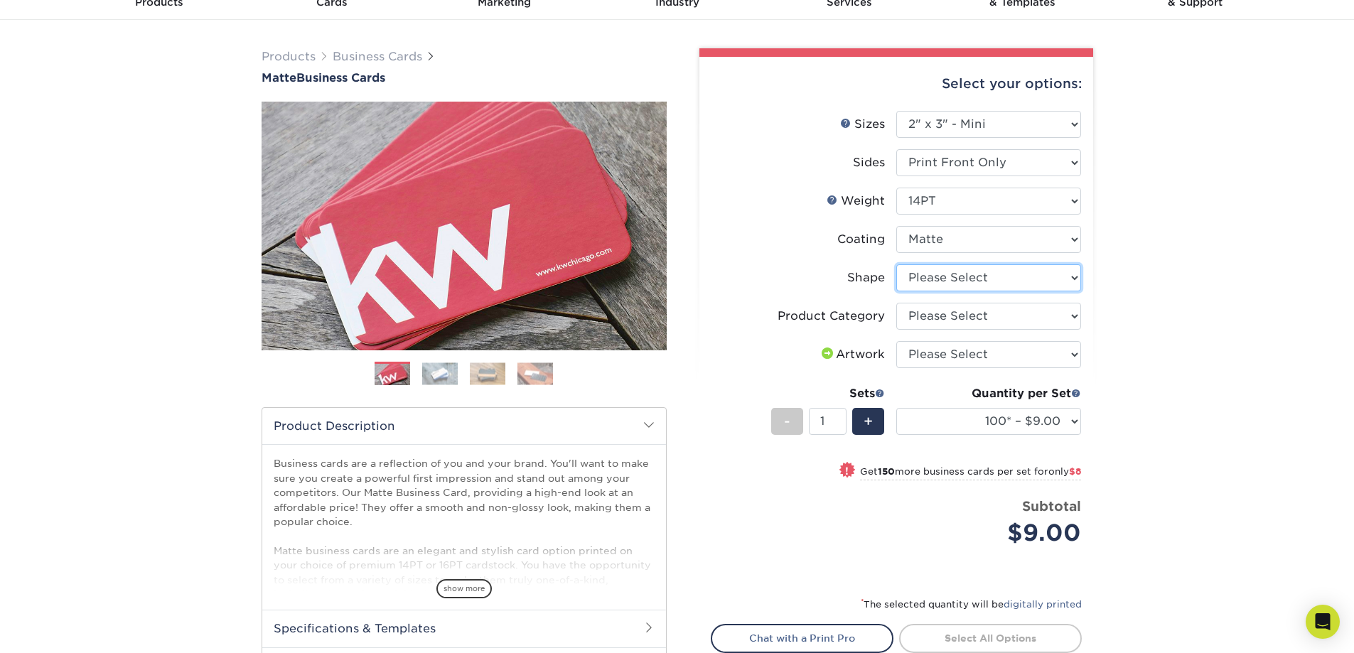
click at [988, 281] on select "Please Select Standard" at bounding box center [988, 277] width 185 height 27
select select "standard"
click at [896, 264] on select "Please Select Standard" at bounding box center [988, 277] width 185 height 27
select select "-1"
click at [994, 310] on select "Please Select Business Cards" at bounding box center [988, 316] width 185 height 27
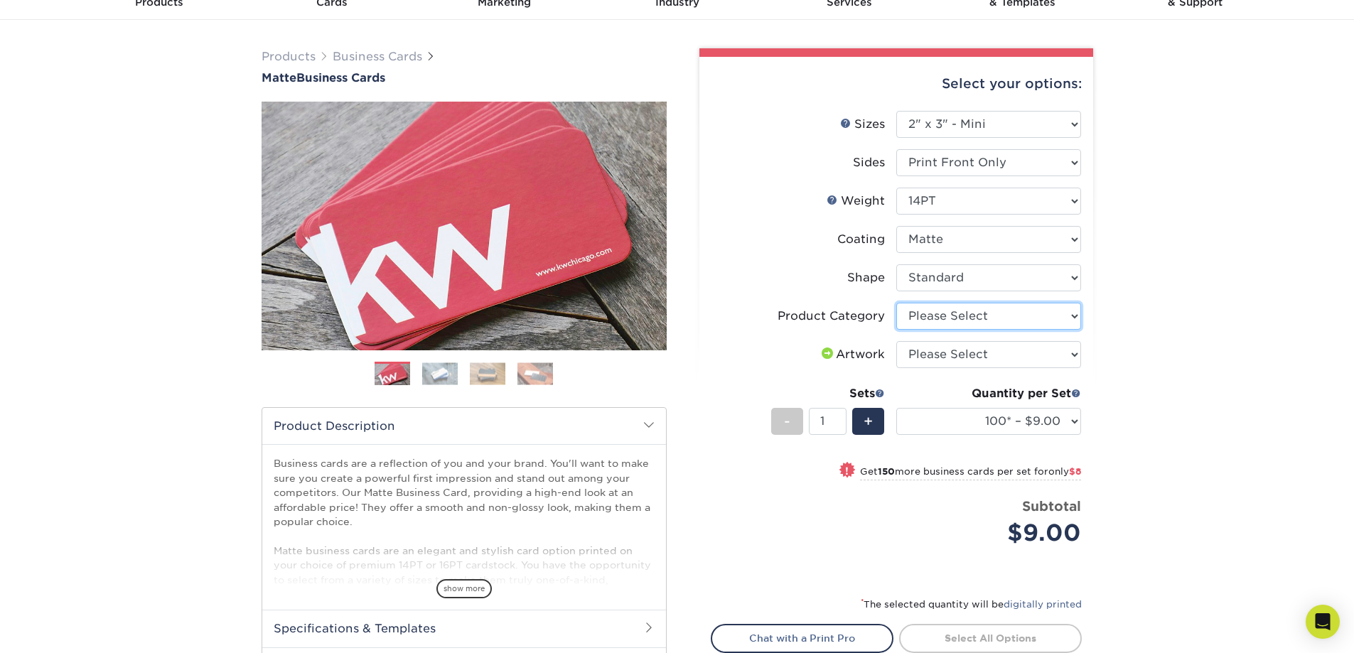
select select "3b5148f1-0588-4f88-a218-97bcfdce65c1"
click at [896, 303] on select "Please Select Business Cards" at bounding box center [988, 316] width 185 height 27
click at [1151, 338] on div "Products Business Cards Matte Business Cards Previous Next 100 $ 9" at bounding box center [677, 405] width 1354 height 770
click at [1033, 414] on select "100* – $9.00 250* – $17.00 500 – $33.00 1000 – $47.00 2500 – $97.00 5000 – $143…" at bounding box center [988, 421] width 185 height 27
select select "500 – $33.00"
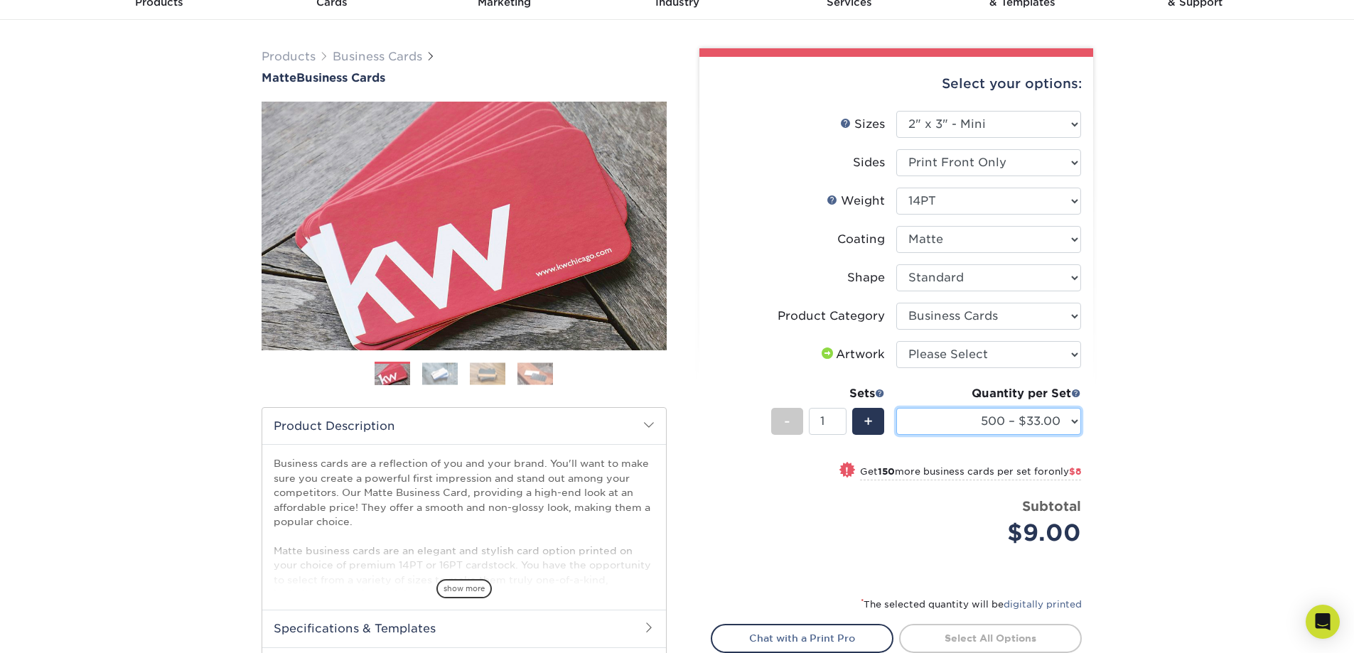
click at [896, 408] on select "100* – $9.00 250* – $17.00 500 – $33.00 1000 – $47.00 2500 – $97.00 5000 – $143…" at bounding box center [988, 421] width 185 height 27
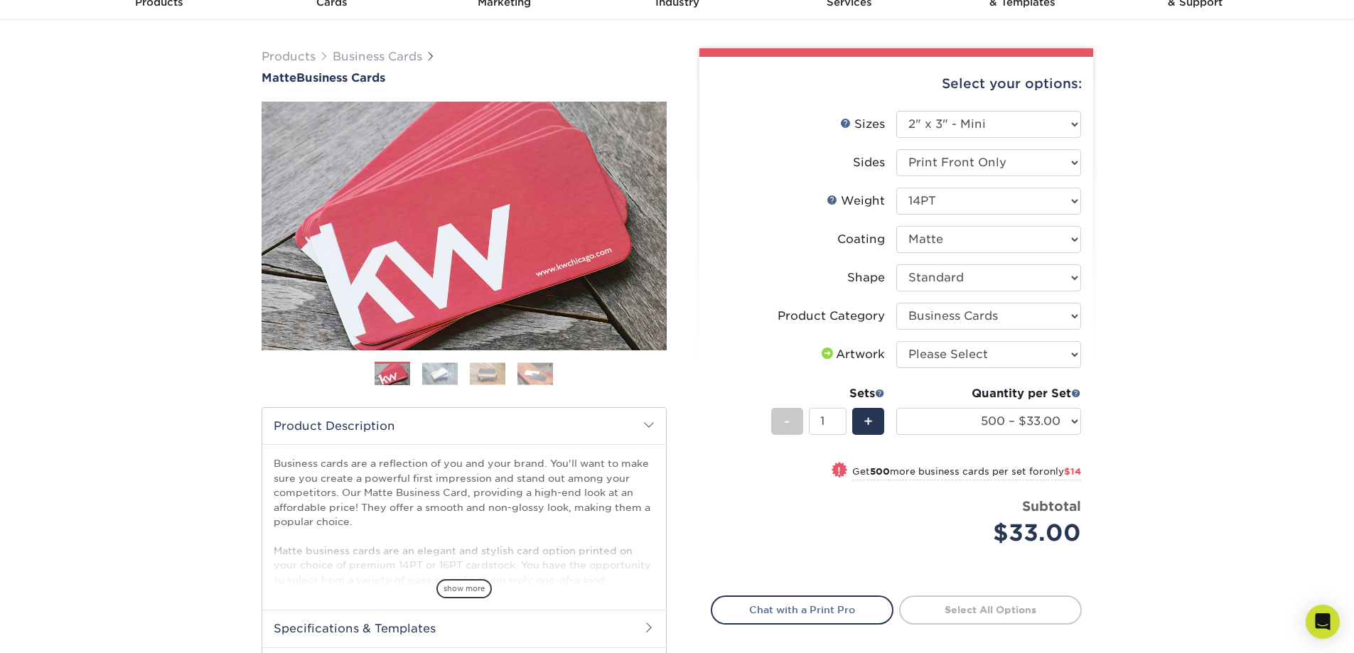
click at [1168, 464] on div "Products Business Cards Matte Business Cards Previous Next 100 $ 9" at bounding box center [677, 399] width 1354 height 759
click at [1021, 125] on select "Please Select 1.5" x 3.5" - Mini 1.75" x 3.5" - Mini 2" x 2" - Square 2" x 3" -…" at bounding box center [988, 124] width 185 height 27
select select "2.00x3.50"
click at [896, 111] on select "Please Select 1.5" x 3.5" - Mini 1.75" x 3.5" - Mini 2" x 2" - Square 2" x 3" -…" at bounding box center [988, 124] width 185 height 27
select select "-1"
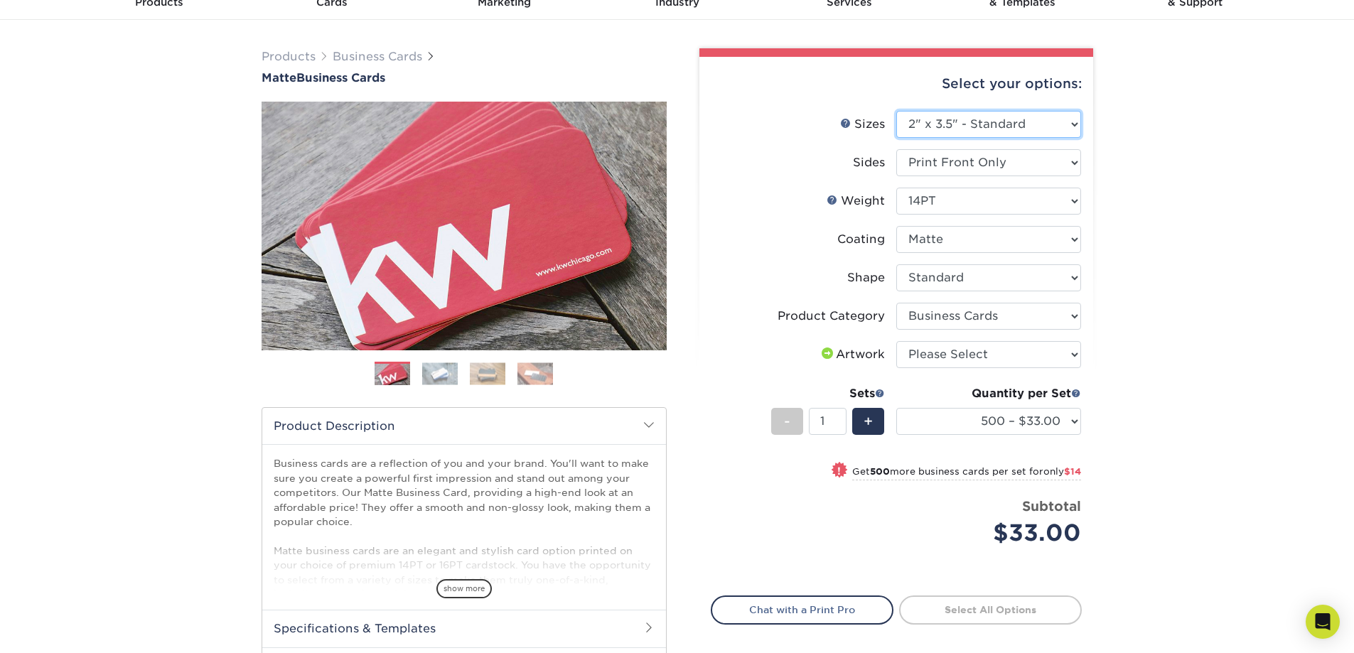
select select "-1"
select select
select select "-1"
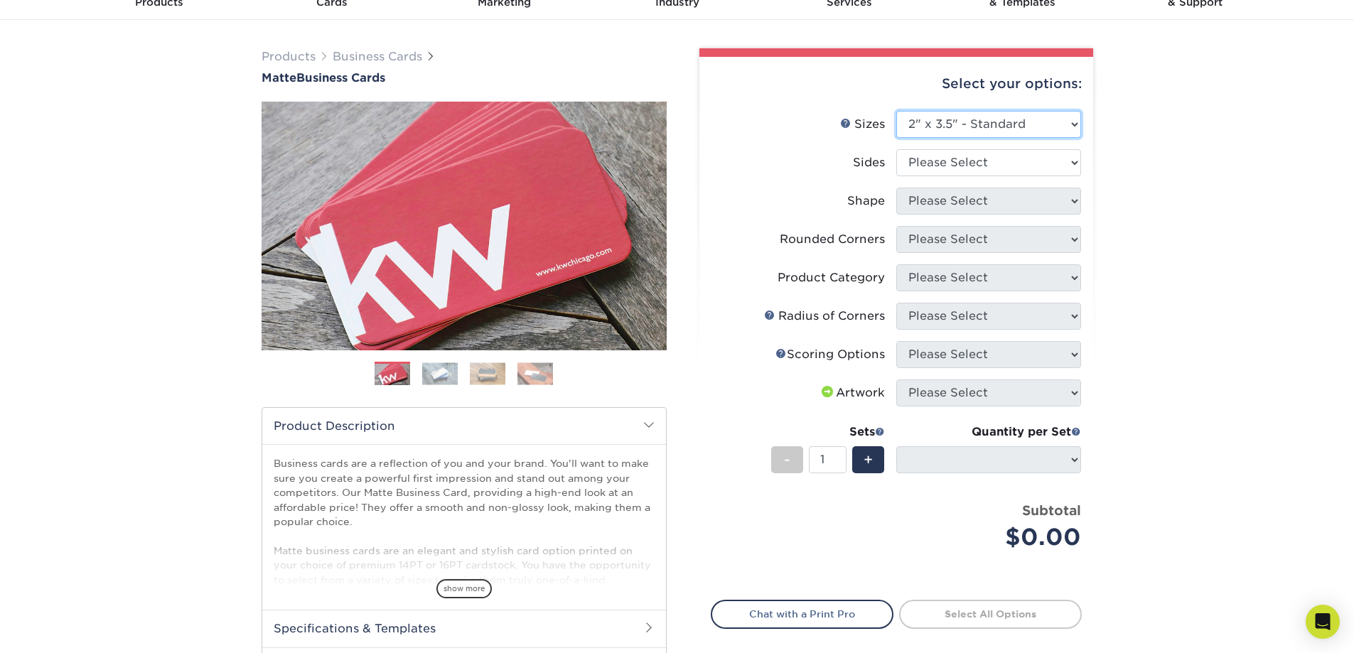
click at [981, 131] on select "Please Select 1.5" x 3.5" - Mini 1.75" x 3.5" - Mini 2" x 2" - Square 2" x 3" -…" at bounding box center [988, 124] width 185 height 27
click at [979, 168] on select "Please Select Print Both Sides Print Front Only" at bounding box center [988, 162] width 185 height 27
select select "32d3c223-f82c-492b-b915-ba065a00862f"
click at [896, 149] on select "Please Select Print Both Sides Print Front Only" at bounding box center [988, 162] width 185 height 27
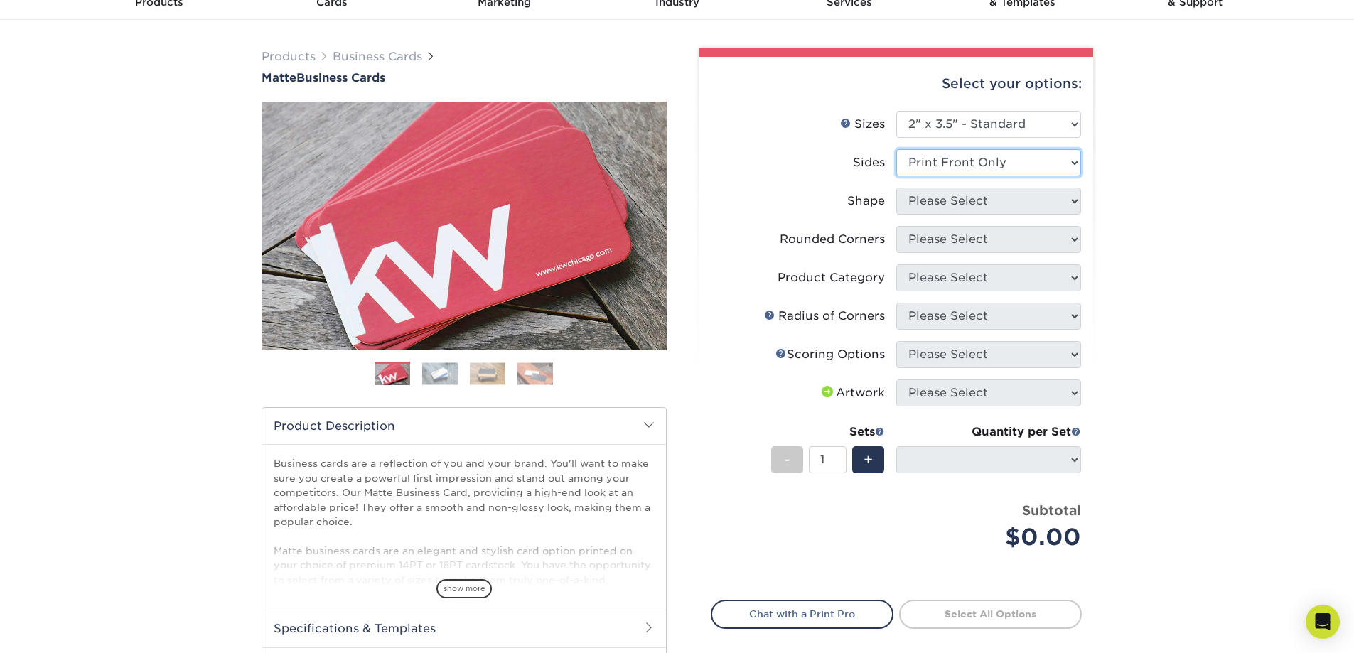
select select
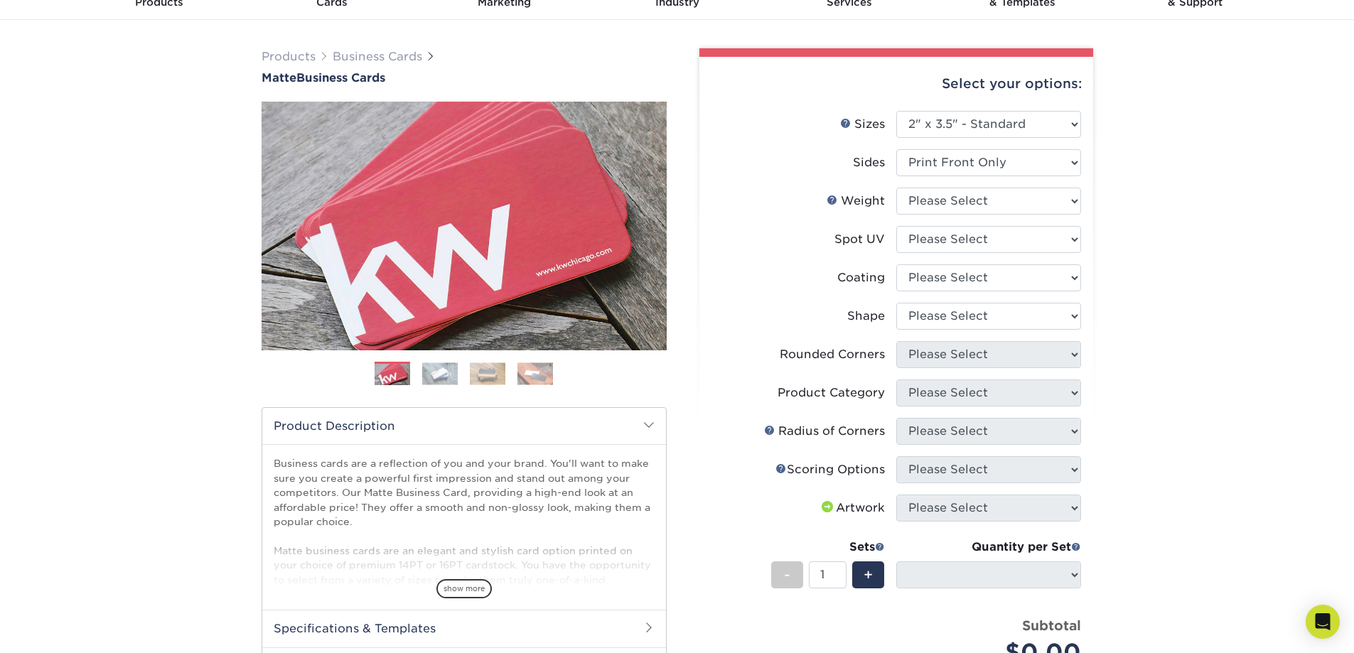
click at [980, 216] on li "Weight Help Weight Please Select 16PT 14PT" at bounding box center [896, 207] width 370 height 38
click at [980, 205] on select "Please Select 16PT 14PT" at bounding box center [988, 201] width 185 height 27
select select "14PT"
click at [896, 188] on select "Please Select 16PT 14PT" at bounding box center [988, 201] width 185 height 27
select select
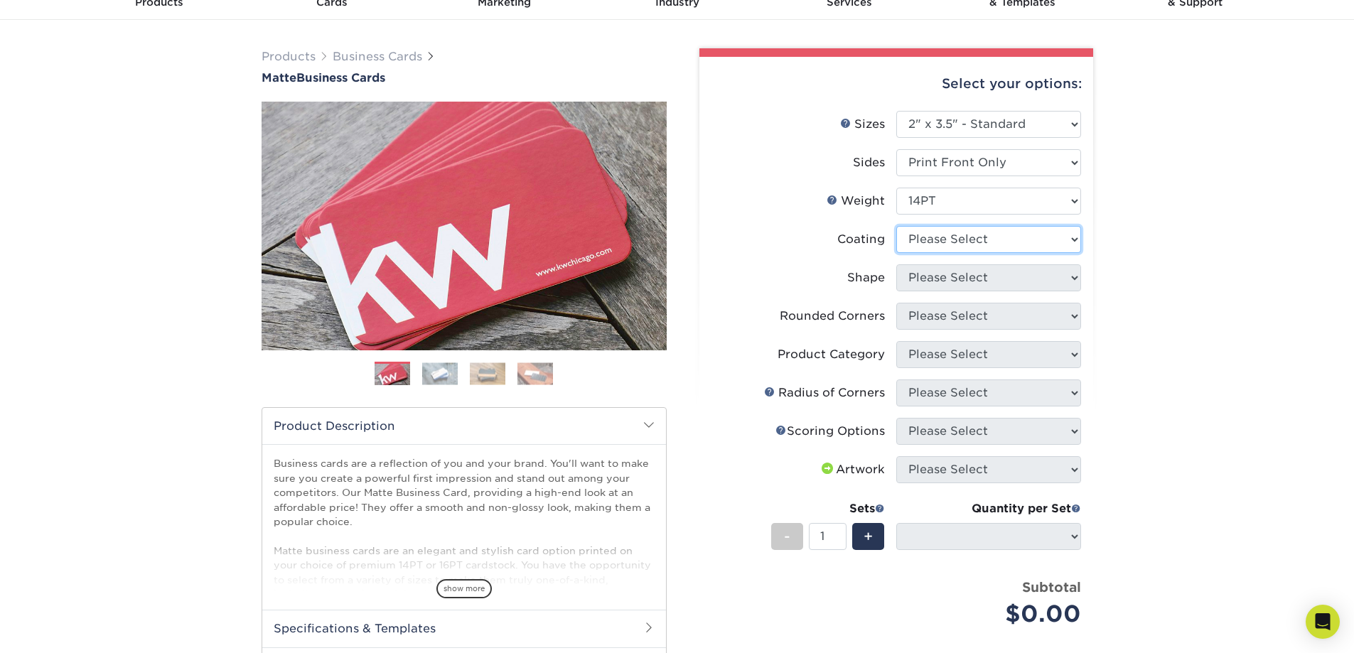
click at [979, 240] on select at bounding box center [988, 239] width 185 height 27
select select "121bb7b5-3b4d-429f-bd8d-bbf80e953313"
click at [896, 226] on select at bounding box center [988, 239] width 185 height 27
select select
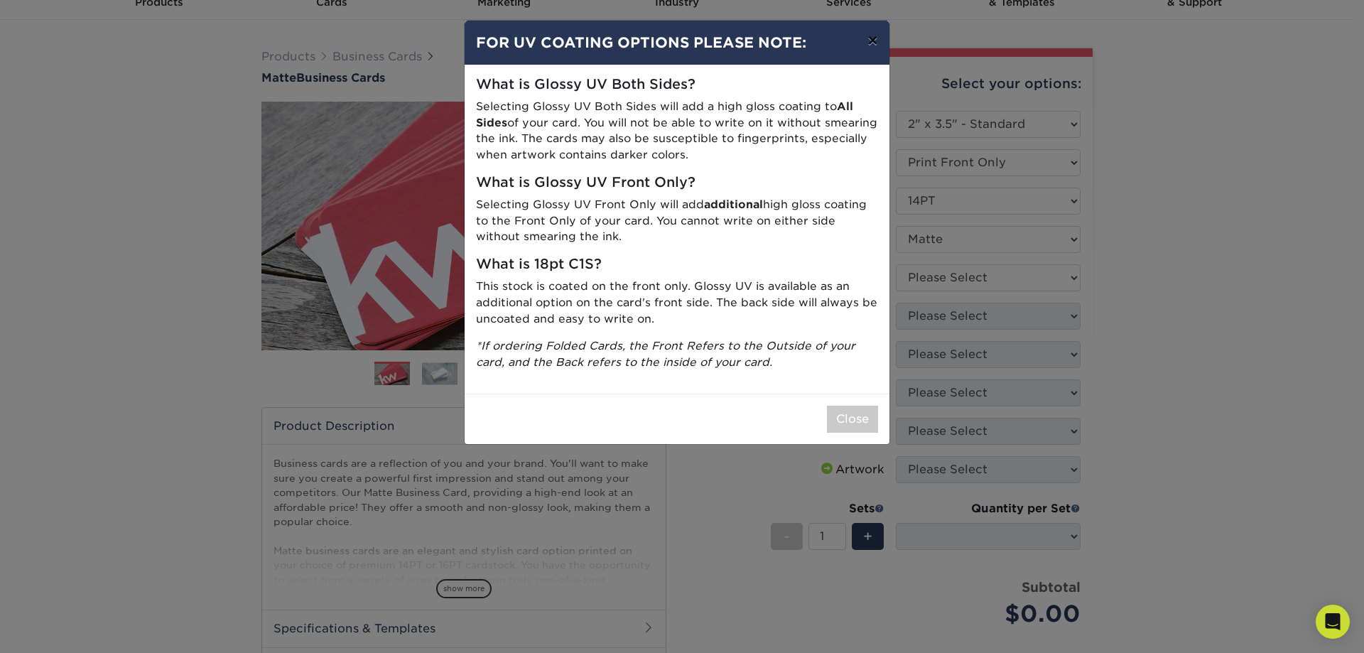
click at [871, 45] on button "×" at bounding box center [872, 41] width 33 height 40
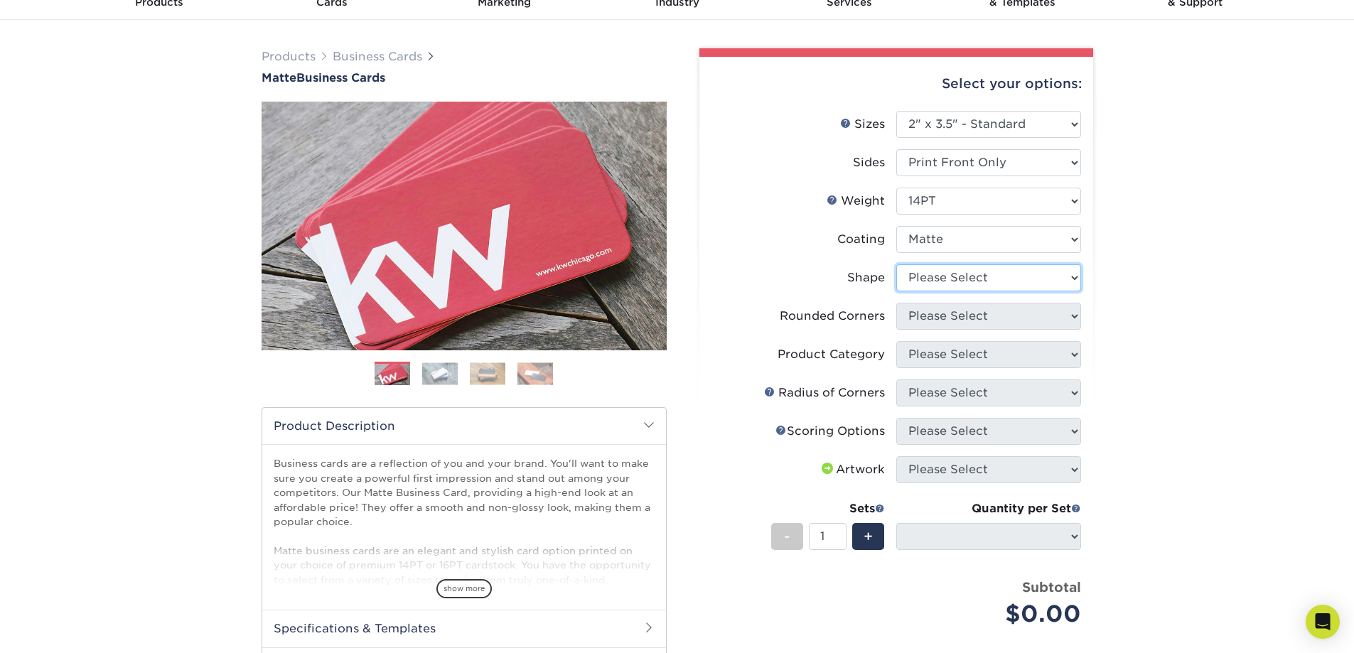
click at [954, 284] on select "Please Select Standard" at bounding box center [988, 277] width 185 height 27
select select "standard"
click at [896, 264] on select "Please Select Standard" at bounding box center [988, 277] width 185 height 27
select select
click at [954, 320] on select "Please Select Yes - Round 2 Corners Yes - Round 4 Corners No" at bounding box center [988, 316] width 185 height 27
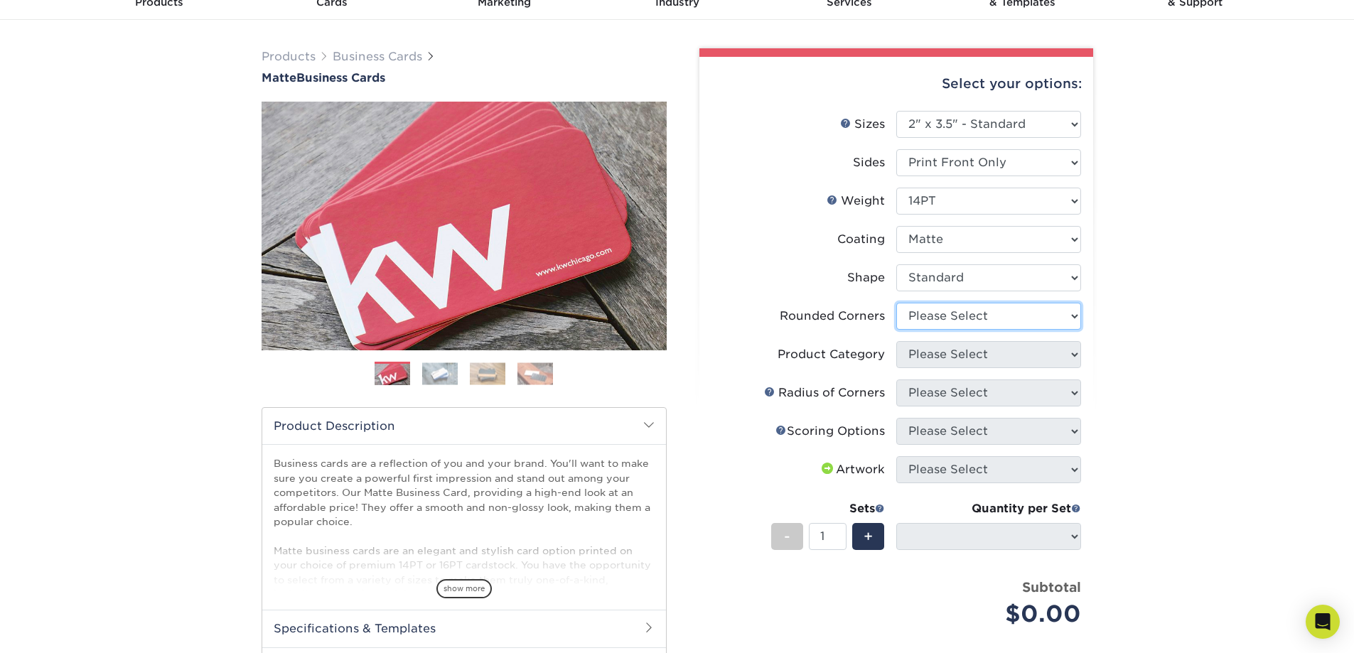
click at [954, 320] on select "Please Select Yes - Round 2 Corners Yes - Round 4 Corners No" at bounding box center [988, 316] width 185 height 27
click at [954, 318] on select "Please Select Yes - Round 2 Corners Yes - Round 4 Corners No" at bounding box center [988, 316] width 185 height 27
select select "0"
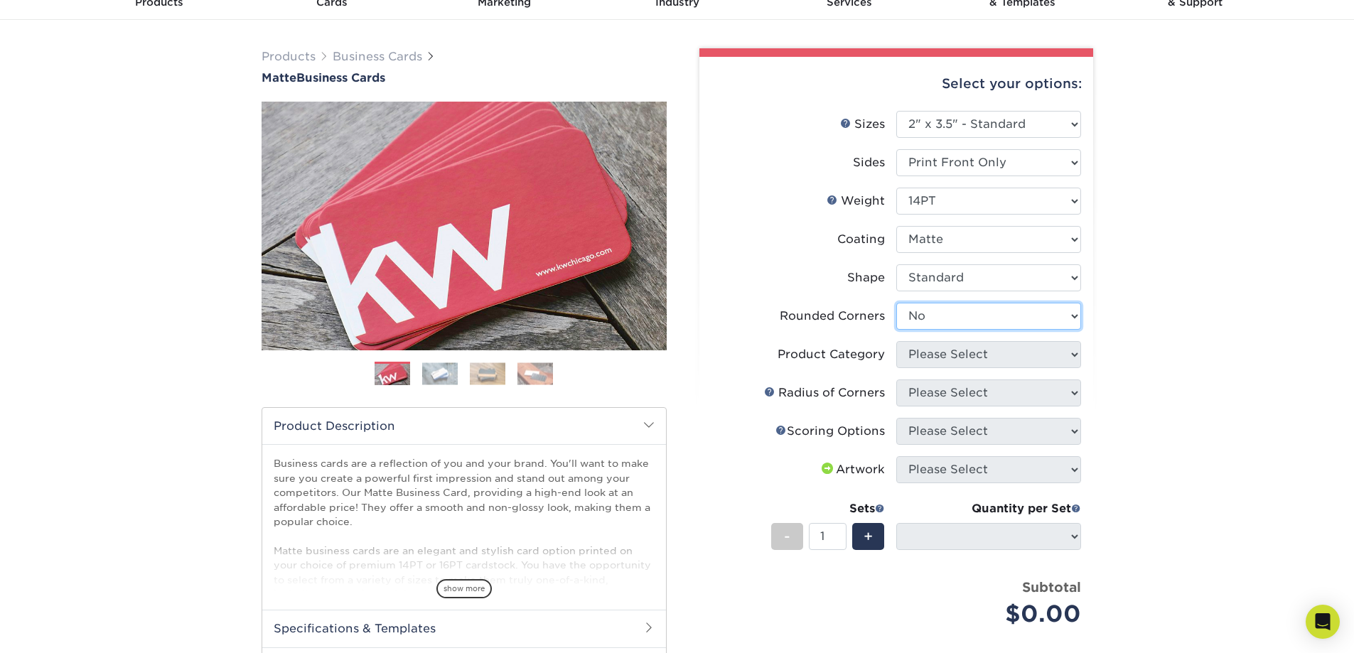
click at [896, 303] on select "Please Select Yes - Round 2 Corners Yes - Round 4 Corners No" at bounding box center [988, 316] width 185 height 27
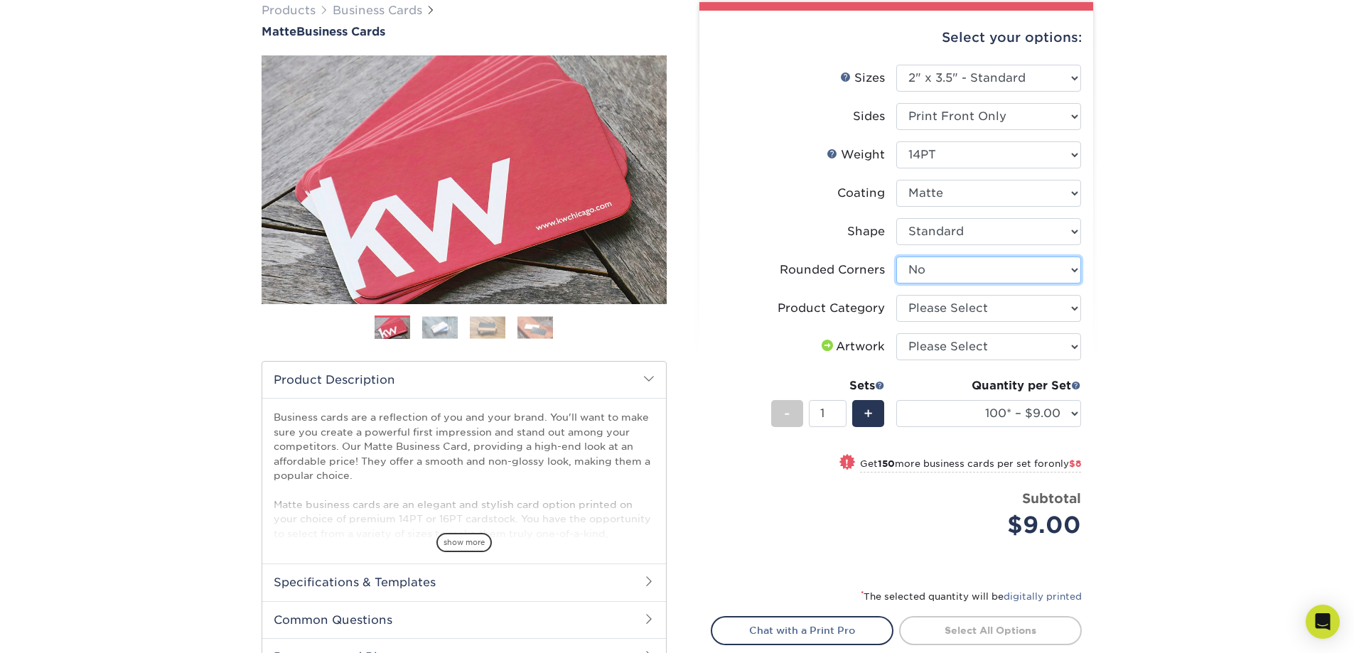
scroll to position [142, 0]
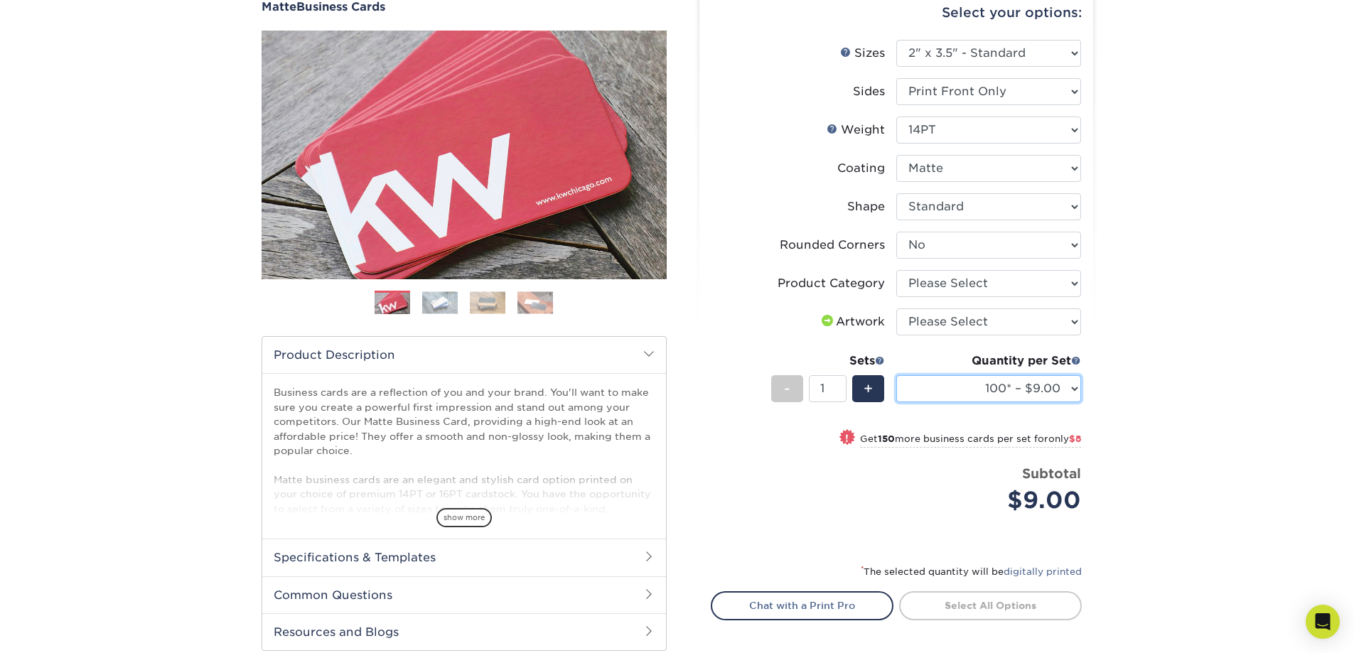
click at [1026, 392] on select "100* – $9.00 250* – $17.00 500 – $33.00 1000 – $42.00 (free shipping*) 2500 – $…" at bounding box center [988, 388] width 185 height 27
select select "500 – $33.00"
click at [896, 375] on select "100* – $9.00 250* – $17.00 500 – $33.00 1000 – $42.00 (free shipping*) 2500 – $…" at bounding box center [988, 388] width 185 height 27
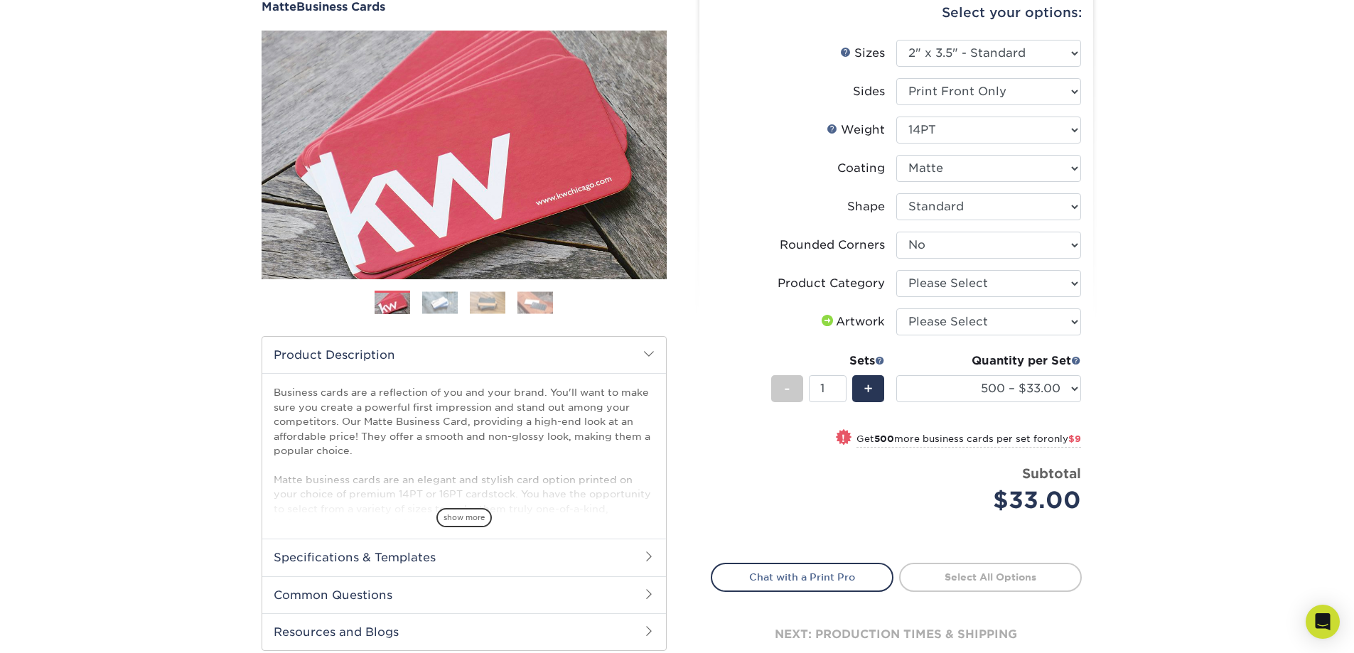
click at [1202, 265] on div "Products Business Cards Matte Business Cards Previous Next 100 $ 9" at bounding box center [677, 339] width 1354 height 780
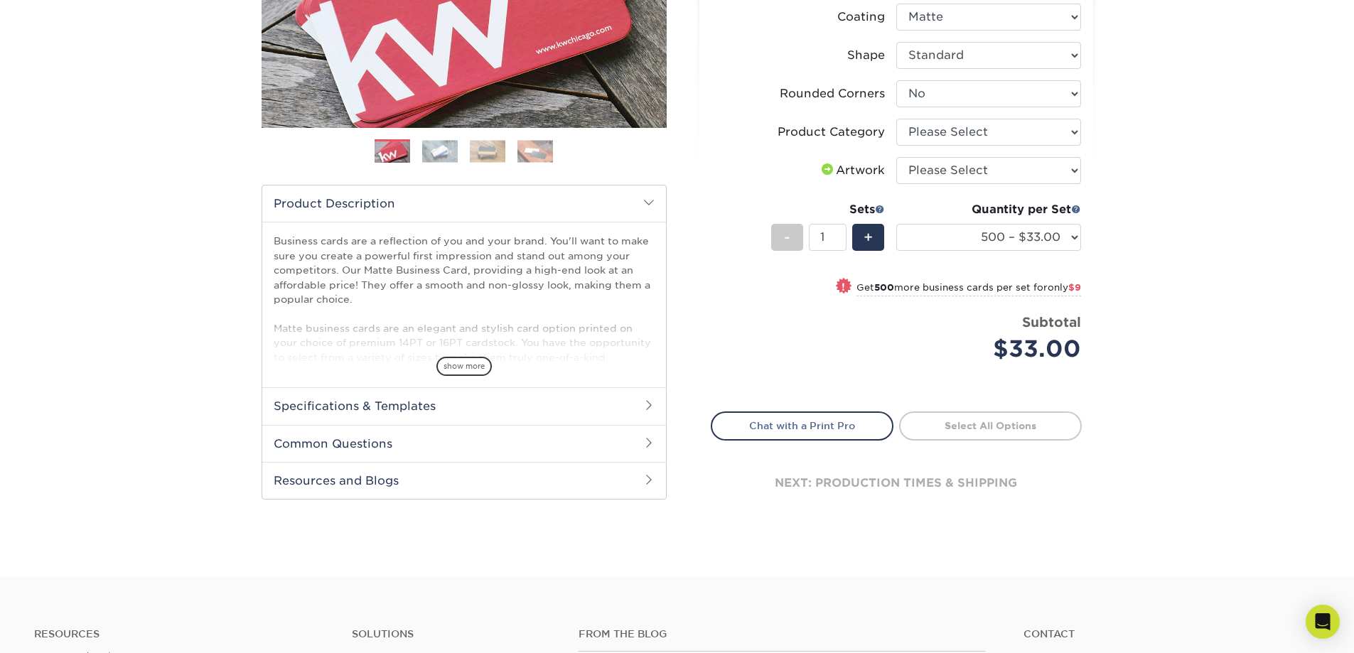
scroll to position [426, 0]
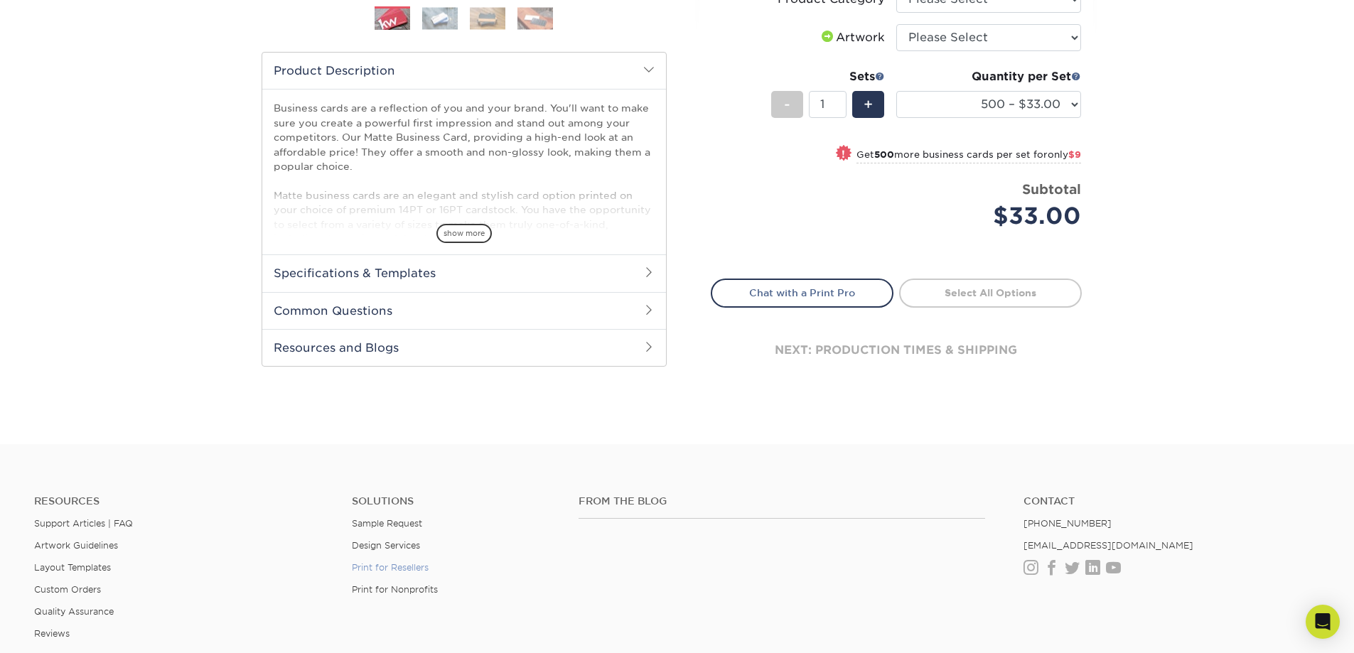
click at [417, 571] on link "Print for Resellers" at bounding box center [390, 567] width 77 height 11
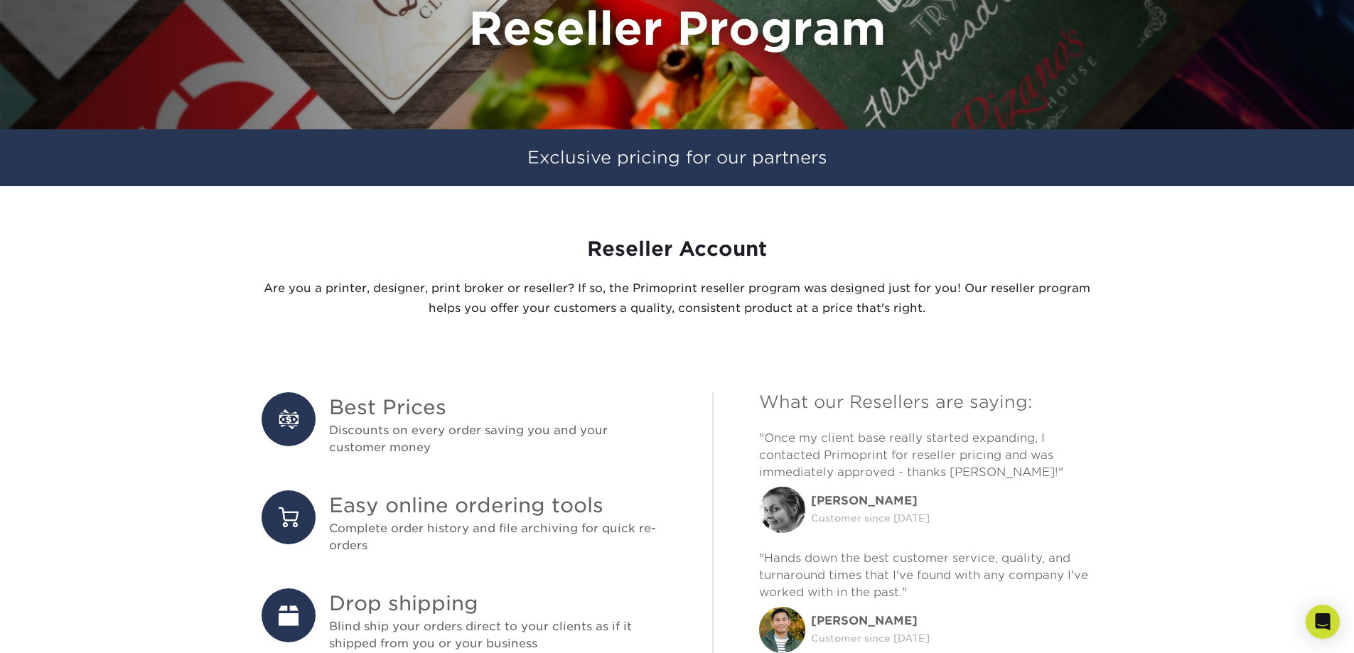
scroll to position [71, 0]
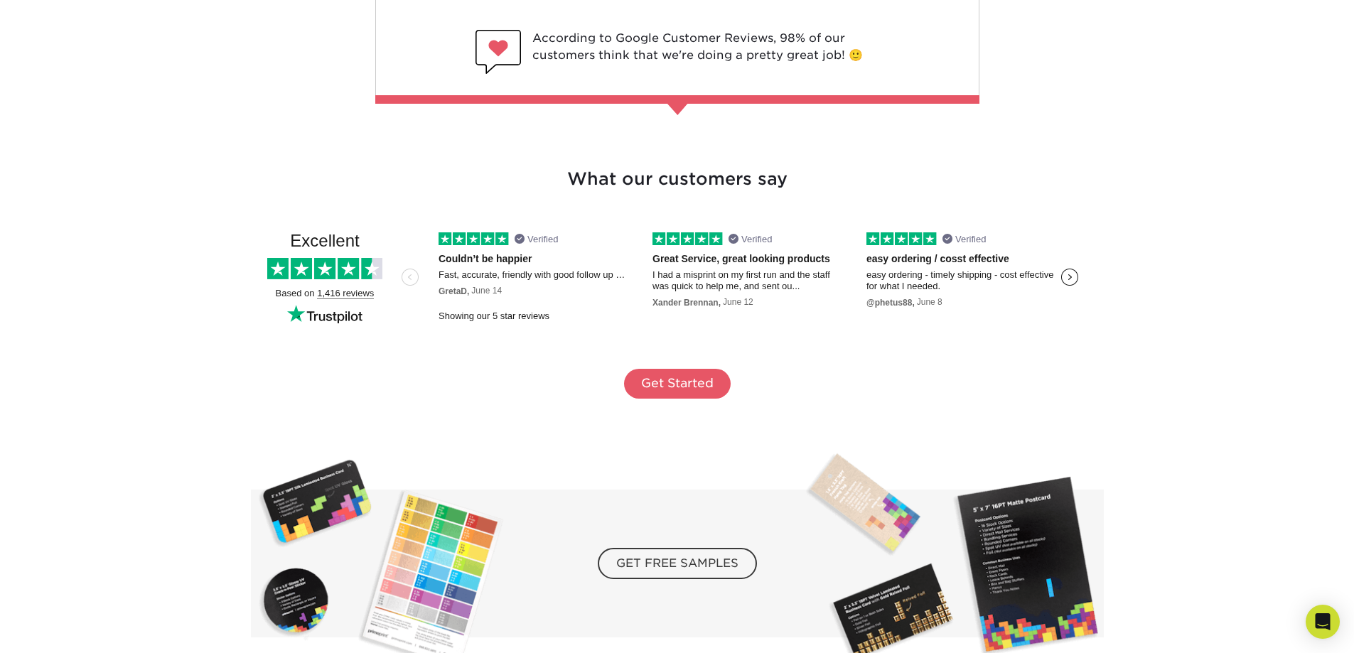
scroll to position [2629, 0]
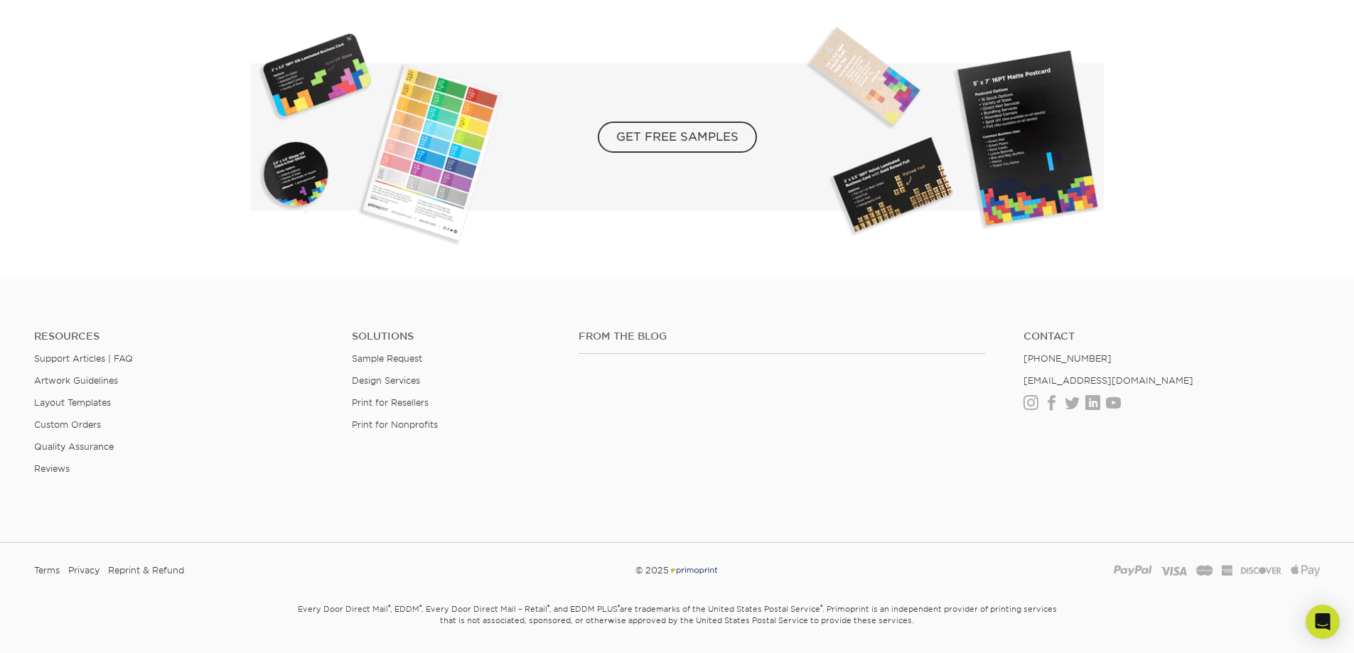
click at [118, 364] on ul "Resources Support Articles | FAQ Artwork Guidelines Layout Templates Custom Ord…" at bounding box center [182, 408] width 318 height 156
click at [119, 360] on link "Support Articles | FAQ" at bounding box center [83, 358] width 99 height 11
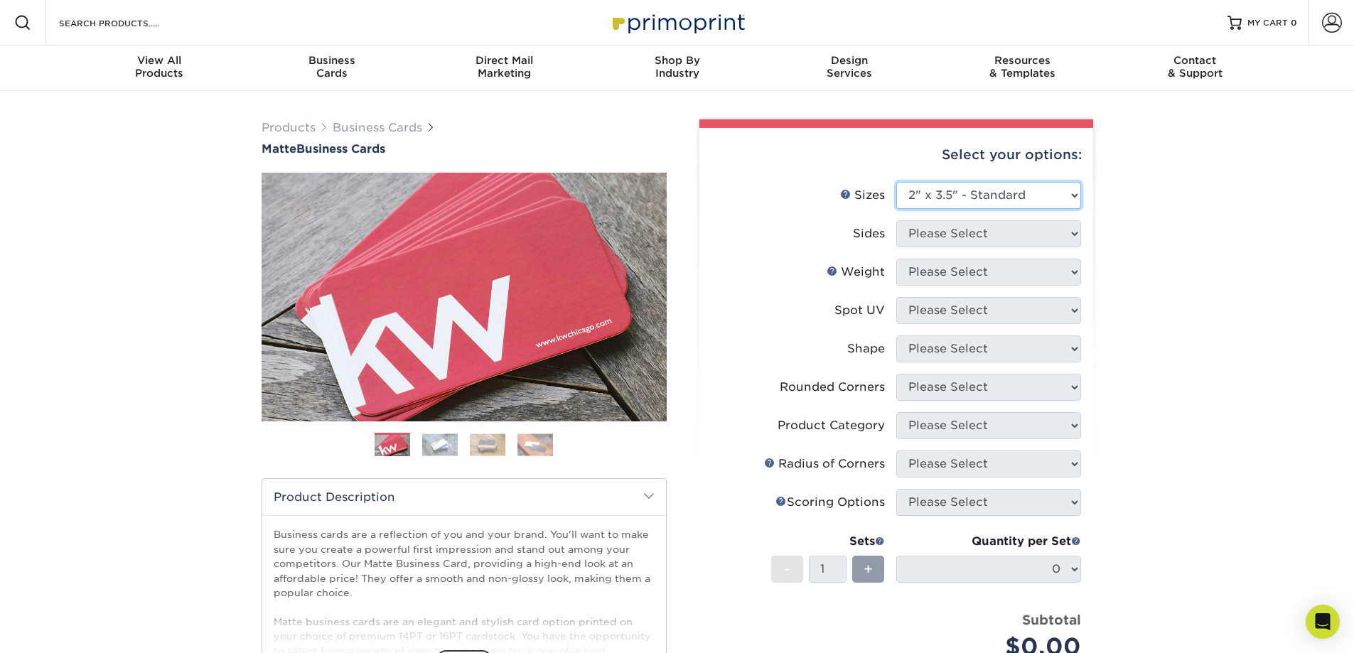
click at [985, 191] on select "Please Select 1.5" x 3.5" - Mini 1.75" x 3.5" - Mini 2" x 2" - Square 2" x 3" -…" at bounding box center [988, 195] width 185 height 27
select select "2.00x3.00"
click at [896, 182] on select "Please Select 1.5" x 3.5" - Mini 1.75" x 3.5" - Mini 2" x 2" - Square 2" x 3" -…" at bounding box center [988, 195] width 185 height 27
click at [1006, 193] on select "Please Select 1.5" x 3.5" - Mini 1.75" x 3.5" - Mini 2" x 2" - Square 2" x 3" -…" at bounding box center [988, 195] width 185 height 27
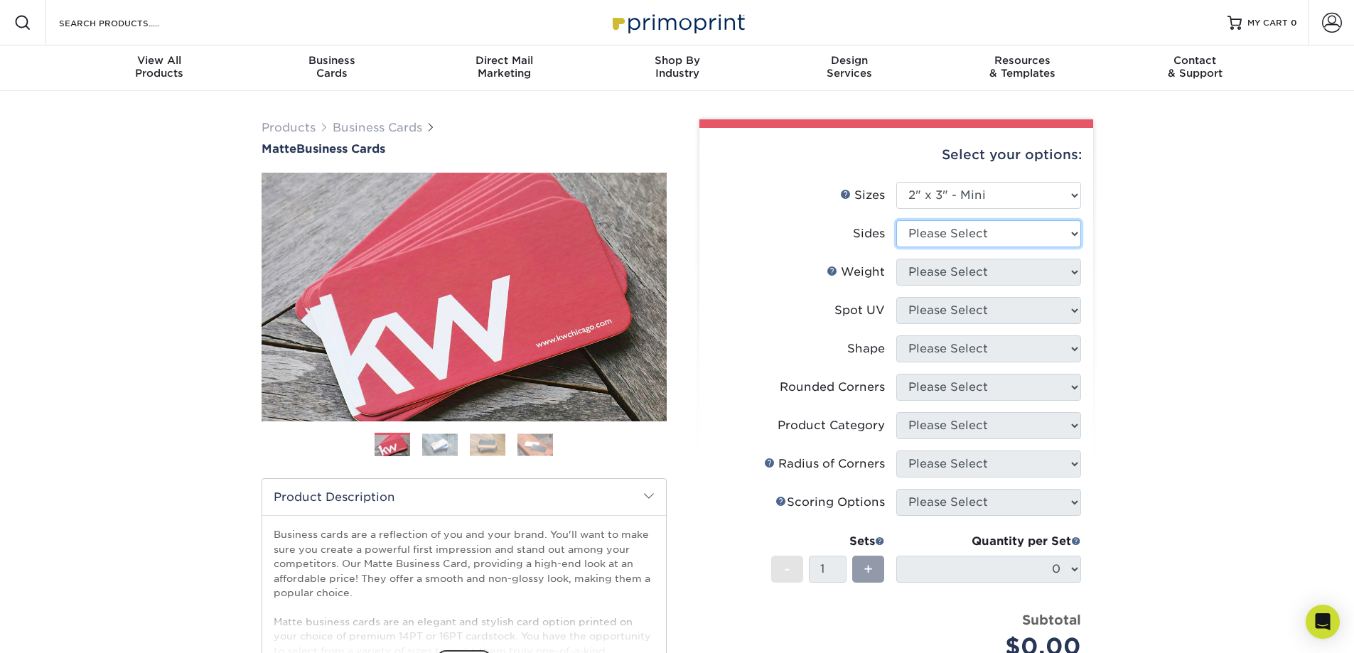
click at [1003, 239] on select "Please Select Print Both Sides Print Front Only" at bounding box center [988, 233] width 185 height 27
drag, startPoint x: 1003, startPoint y: 239, endPoint x: 996, endPoint y: 234, distance: 9.1
click at [1003, 239] on select "Please Select Print Both Sides Print Front Only" at bounding box center [988, 233] width 185 height 27
